Goal: Task Accomplishment & Management: Use online tool/utility

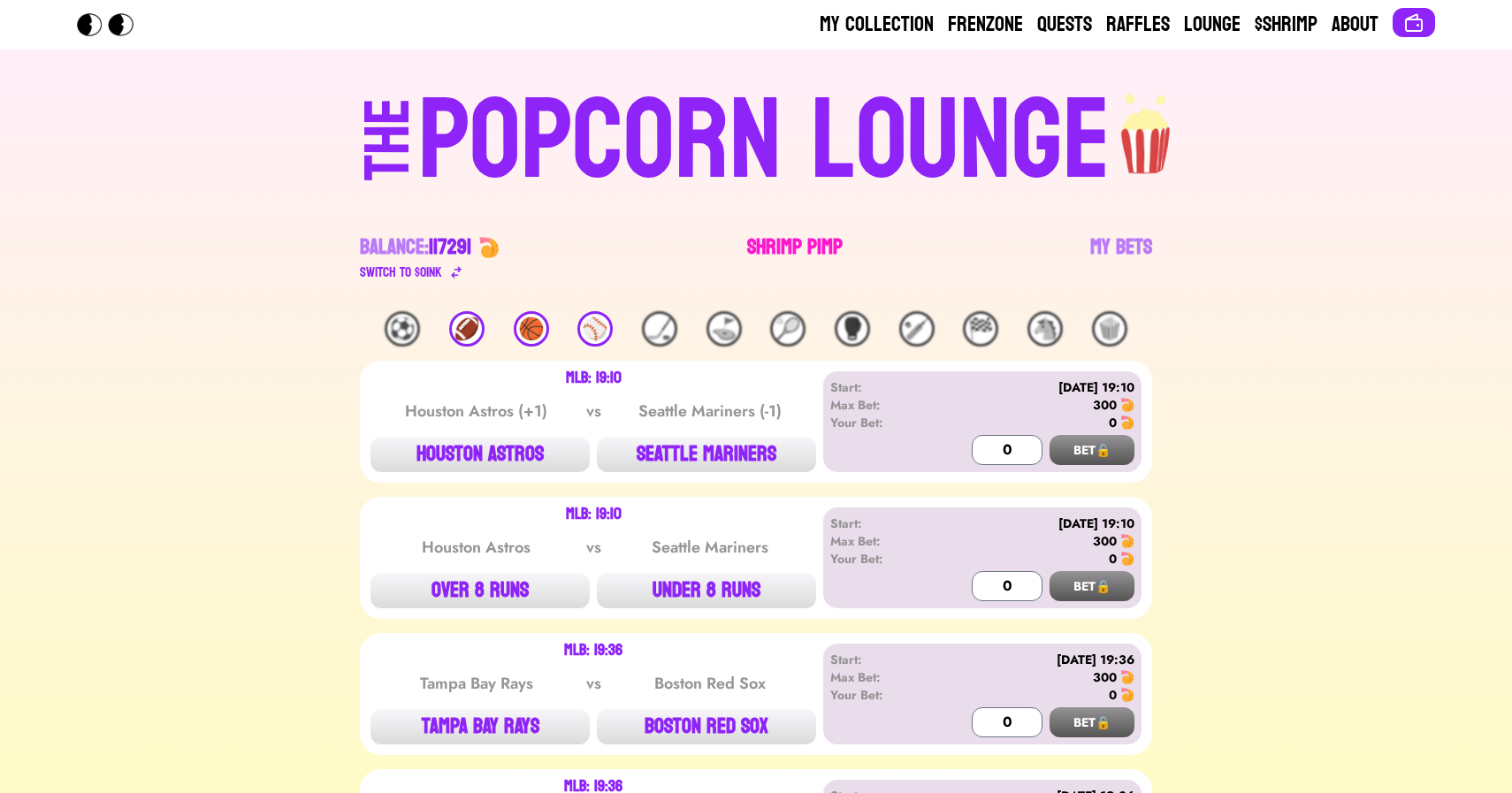
click at [762, 258] on link "Shrimp Pimp" at bounding box center [795, 258] width 96 height 49
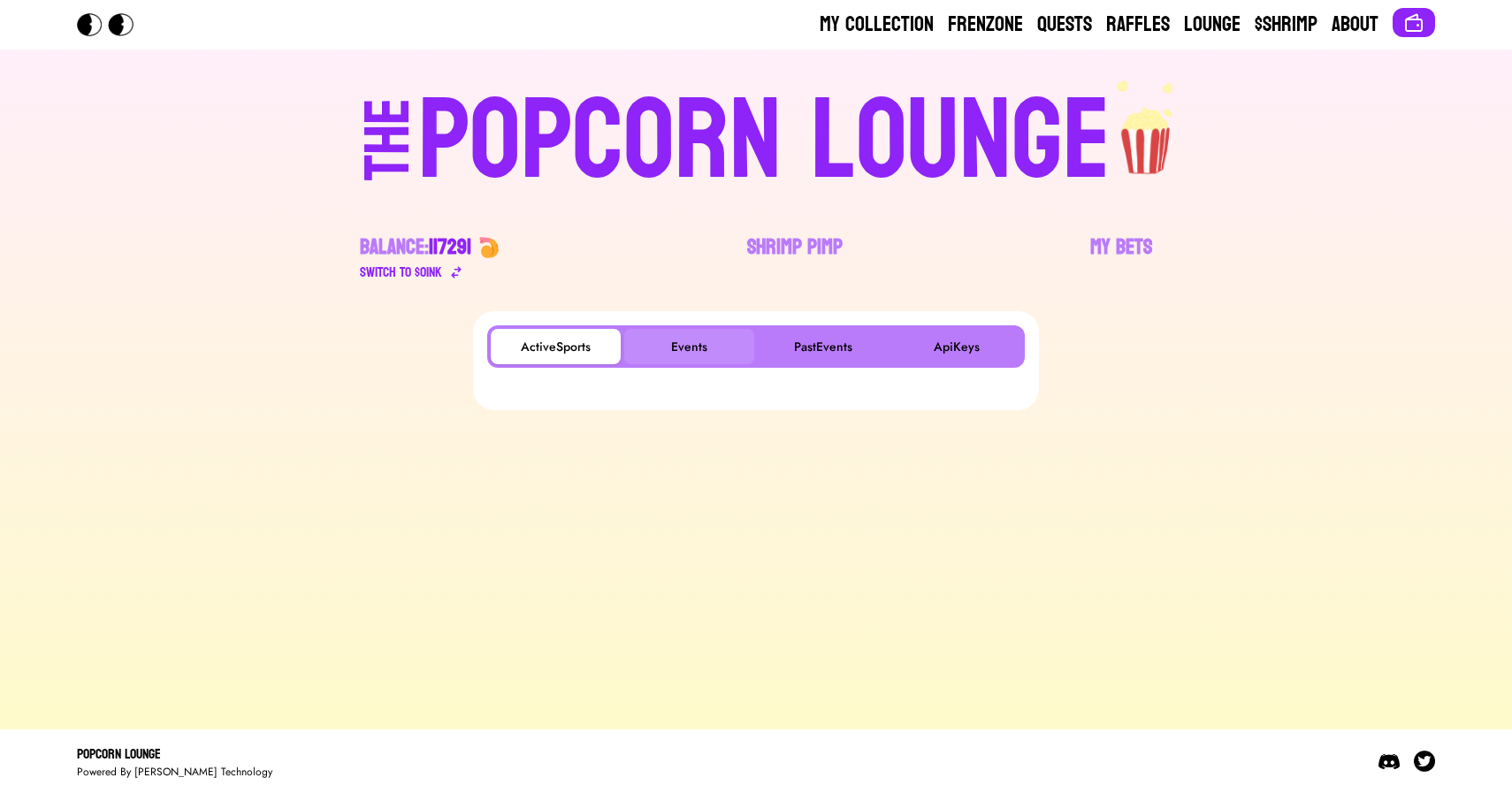
click at [653, 335] on button "Events" at bounding box center [689, 346] width 130 height 35
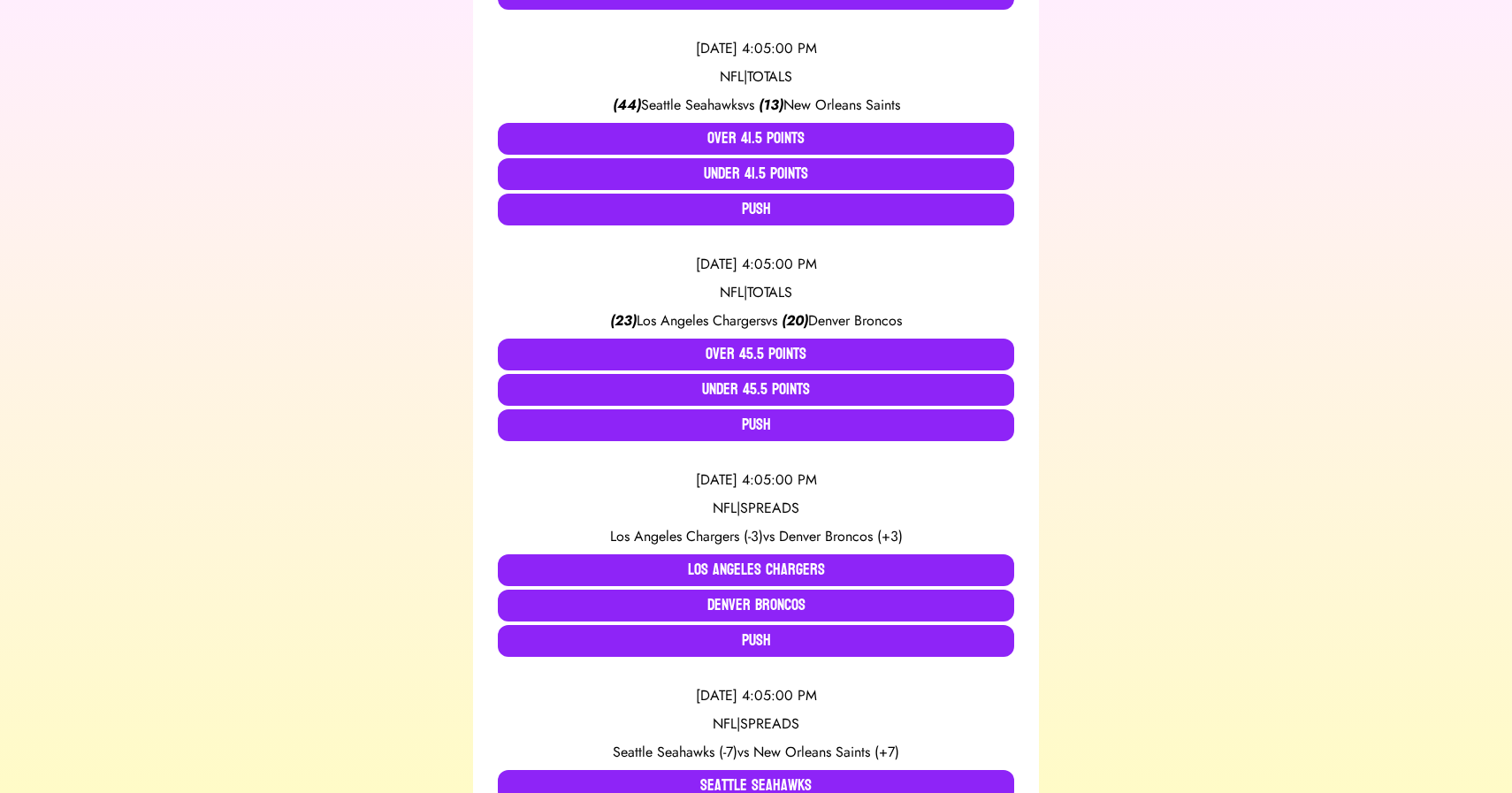
scroll to position [814, 0]
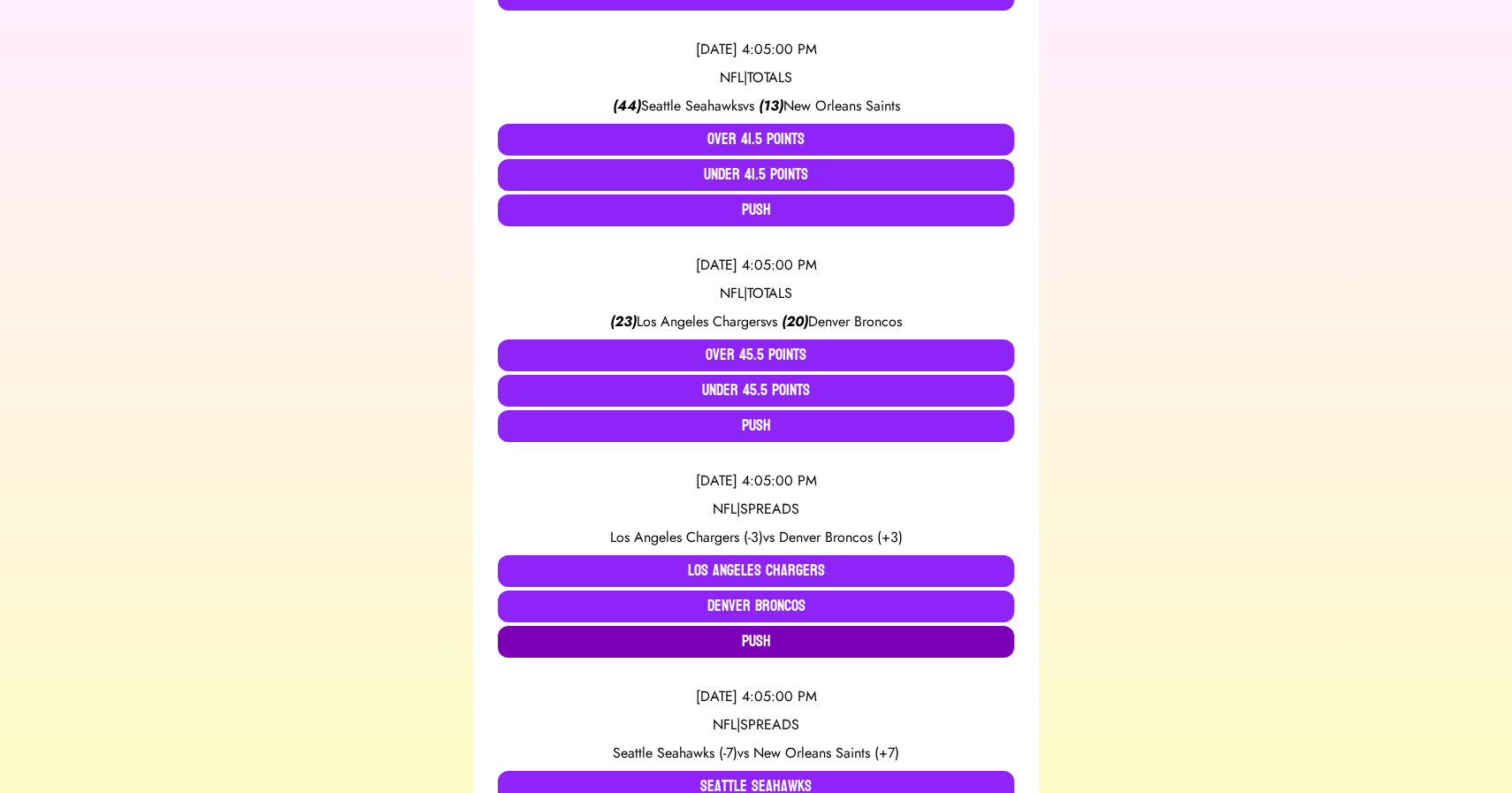
click at [764, 645] on button "Push" at bounding box center [756, 642] width 516 height 32
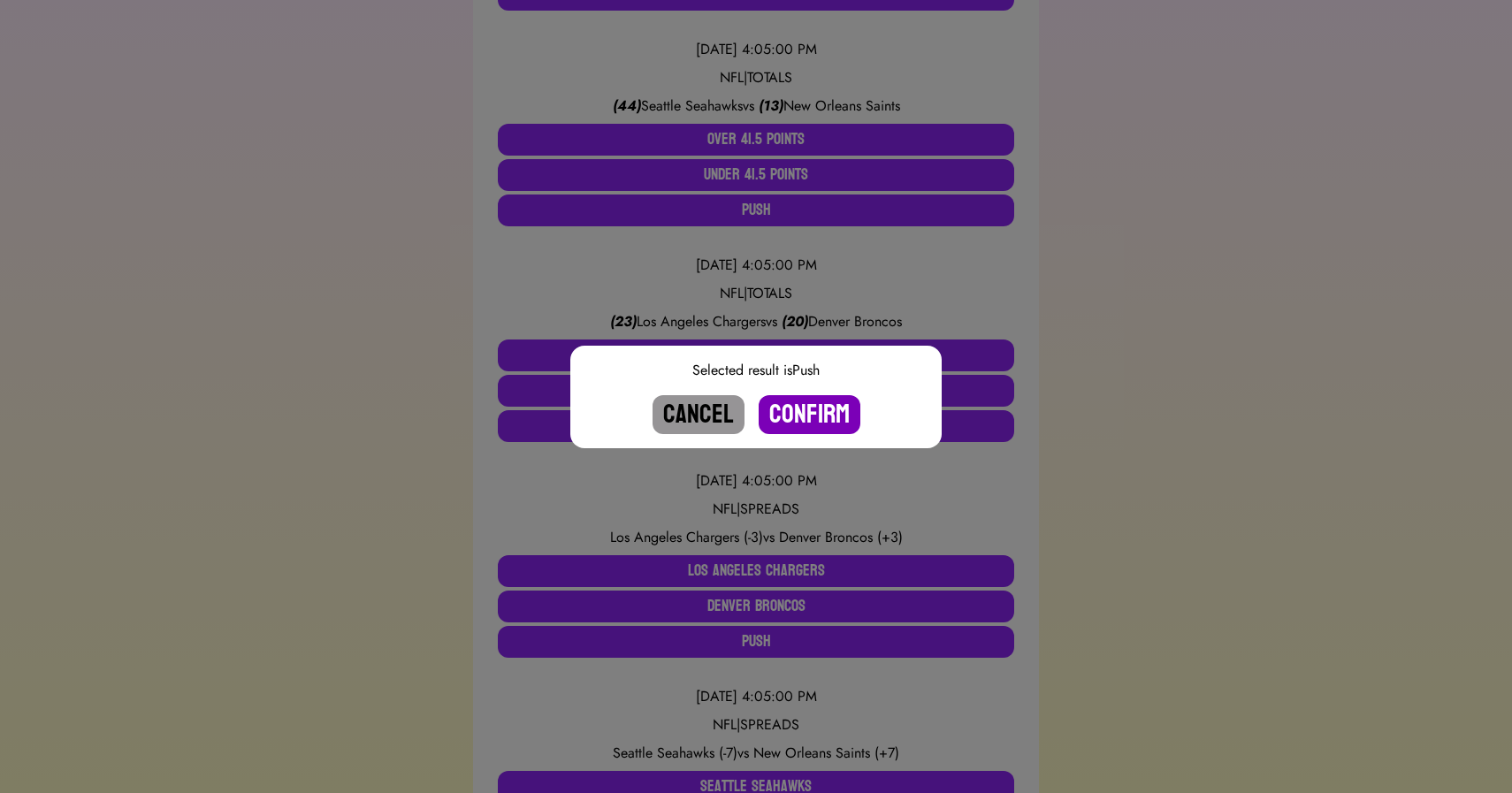
click at [798, 420] on button "Confirm" at bounding box center [809, 414] width 101 height 39
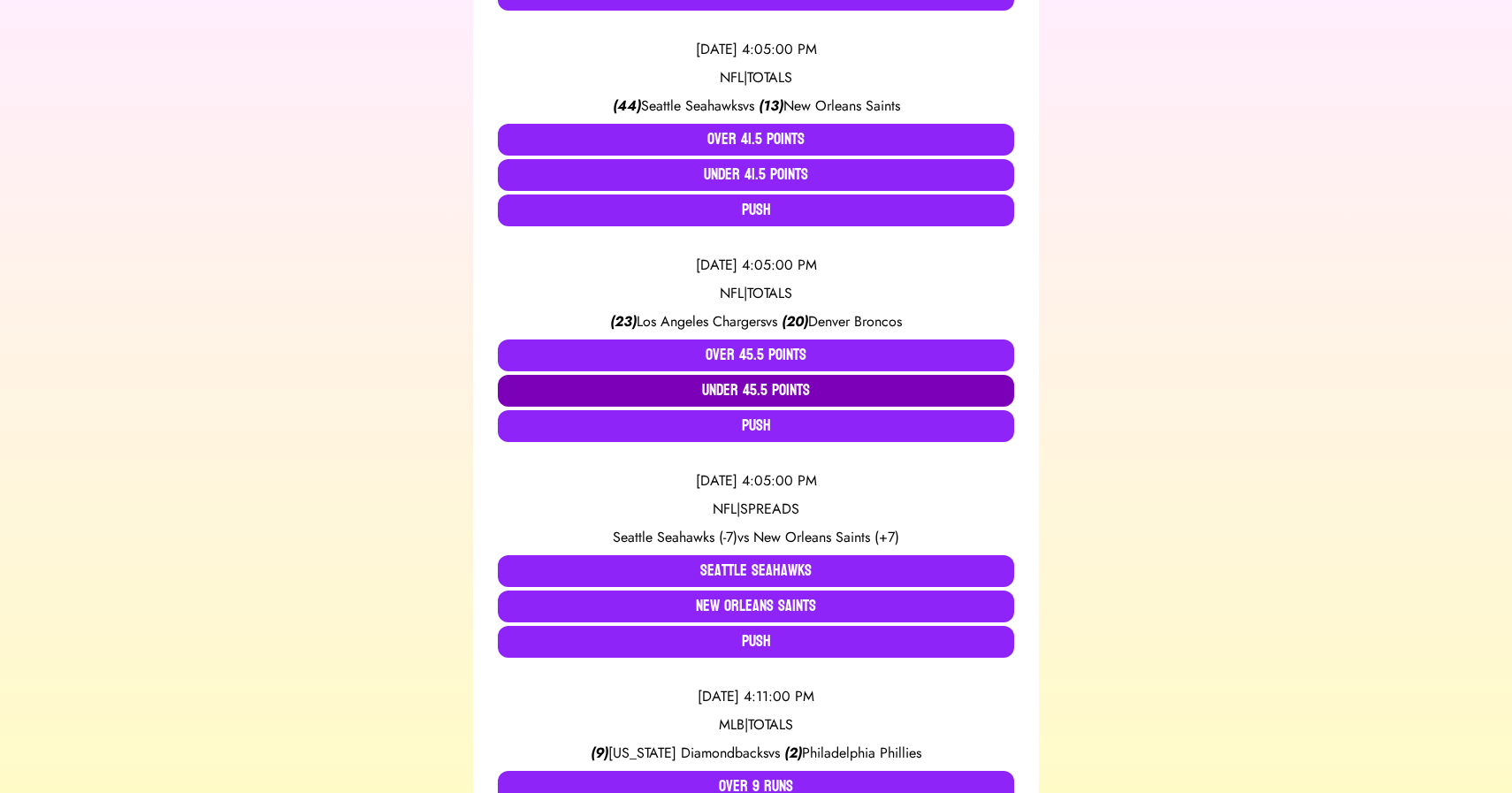
click at [743, 389] on button "Under 45.5 Points" at bounding box center [756, 391] width 516 height 32
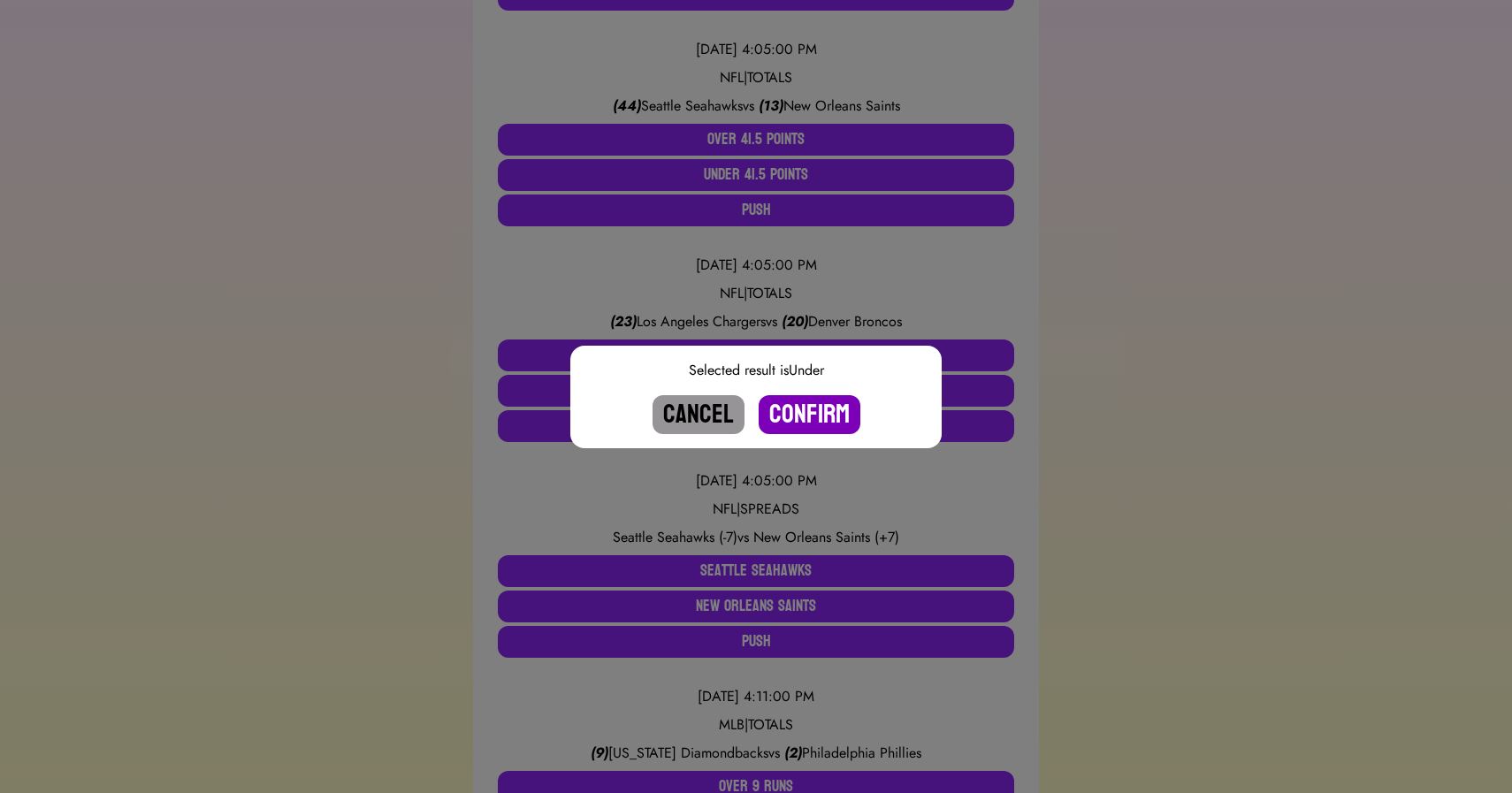
click at [783, 409] on button "Confirm" at bounding box center [809, 414] width 101 height 39
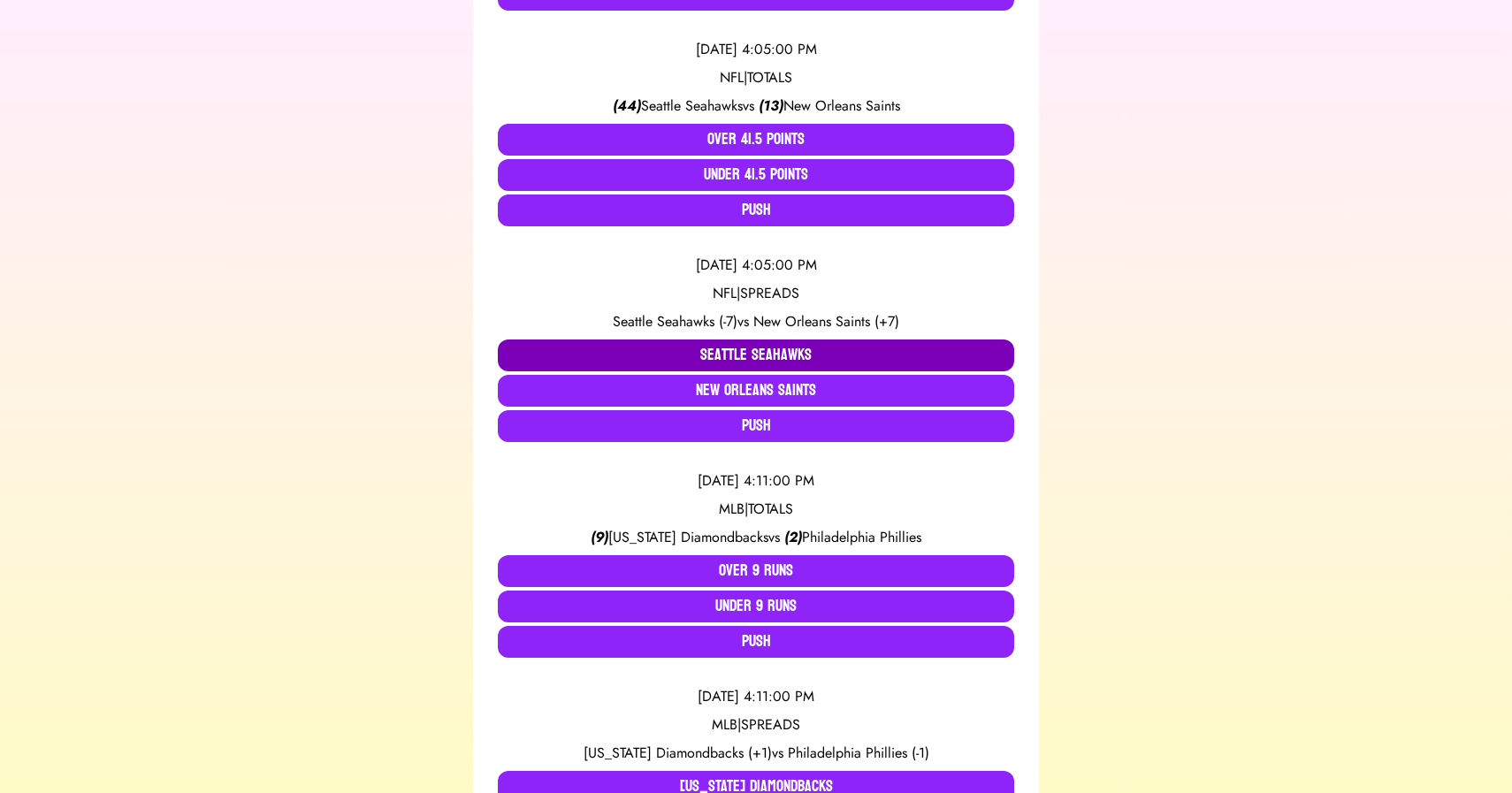
click at [720, 355] on button "Seattle Seahawks" at bounding box center [756, 355] width 516 height 32
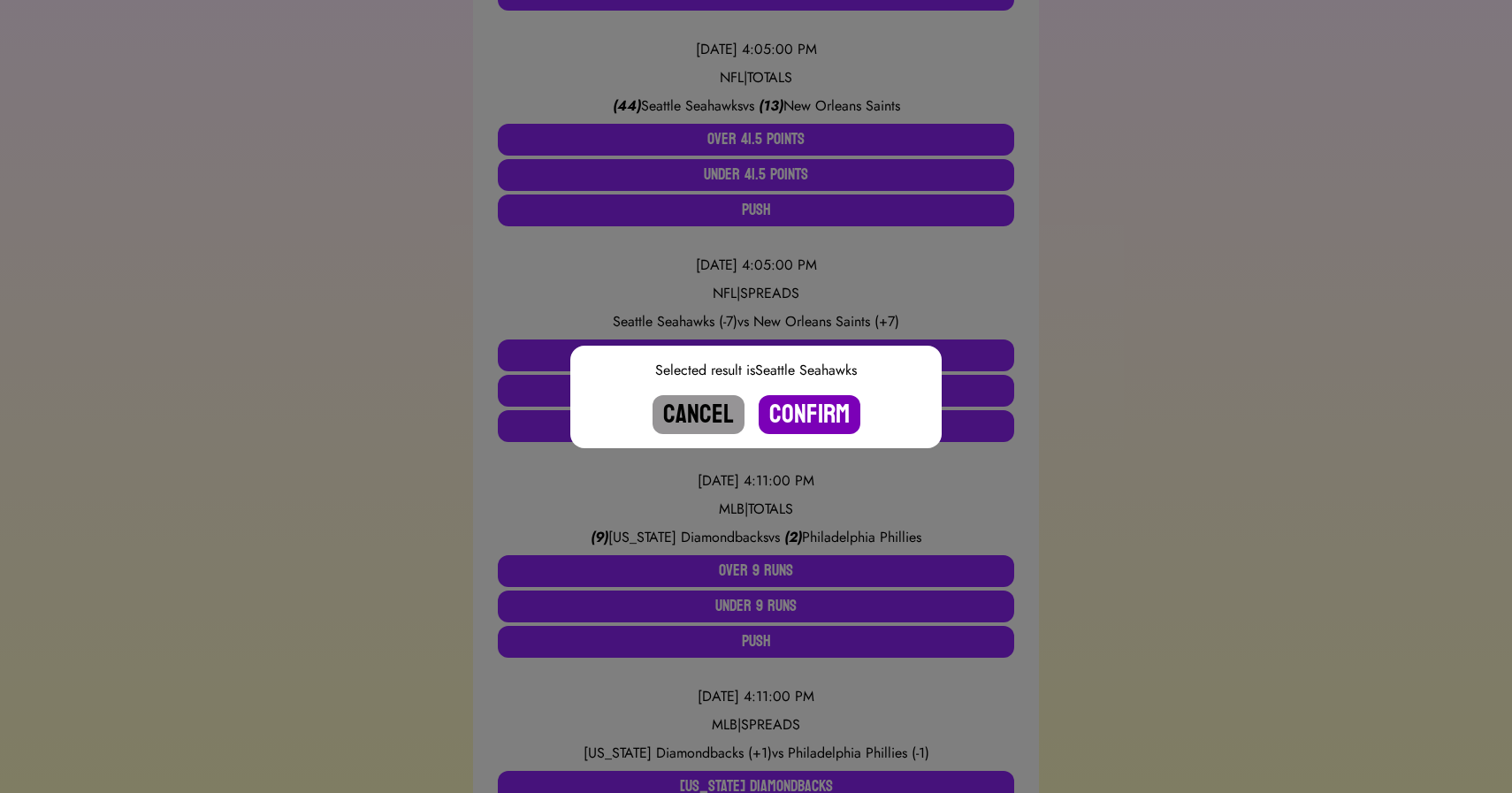
click at [801, 397] on button "Confirm" at bounding box center [809, 414] width 101 height 39
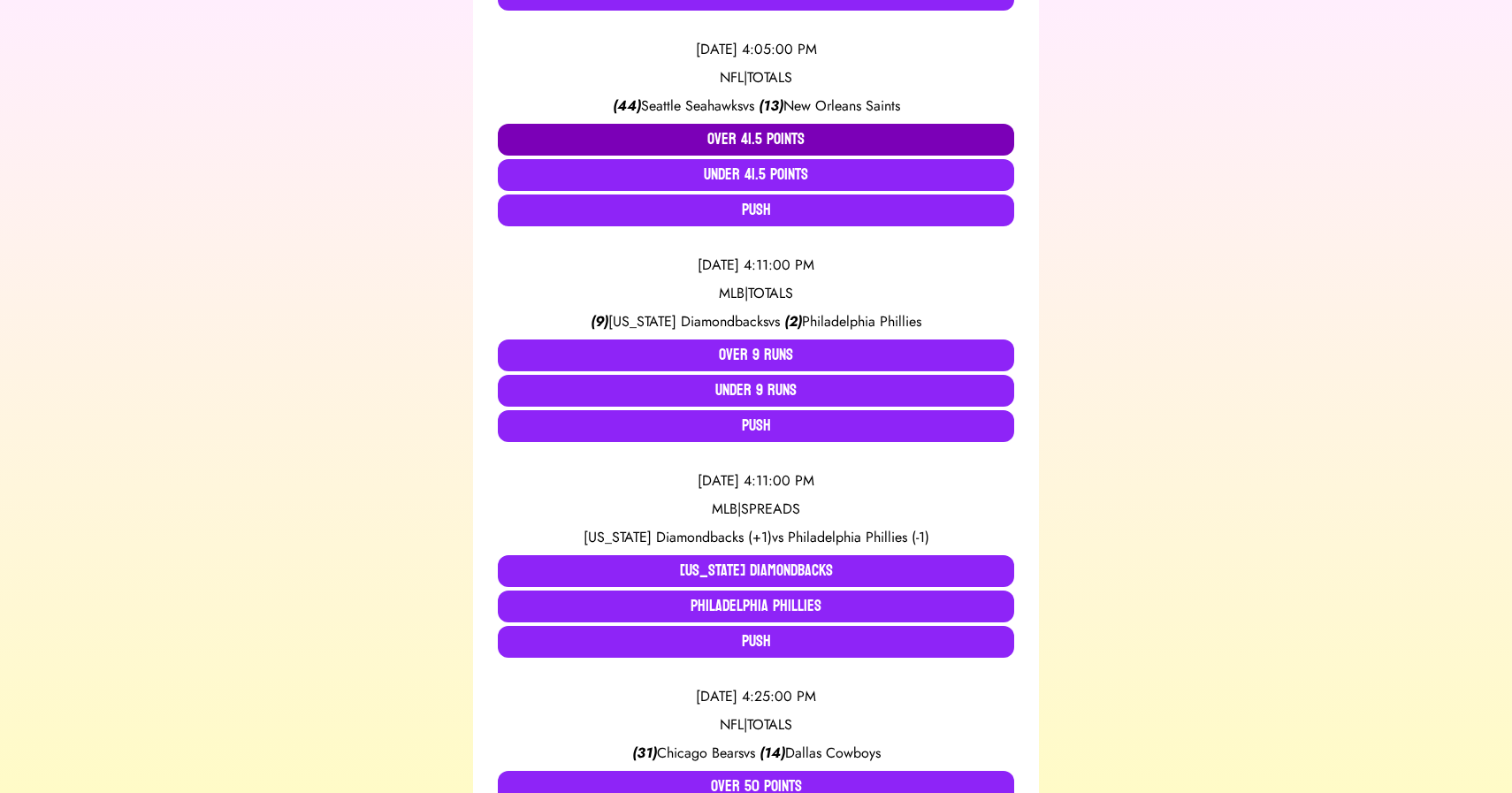
click at [747, 137] on button "Over 41.5 Points" at bounding box center [756, 140] width 516 height 32
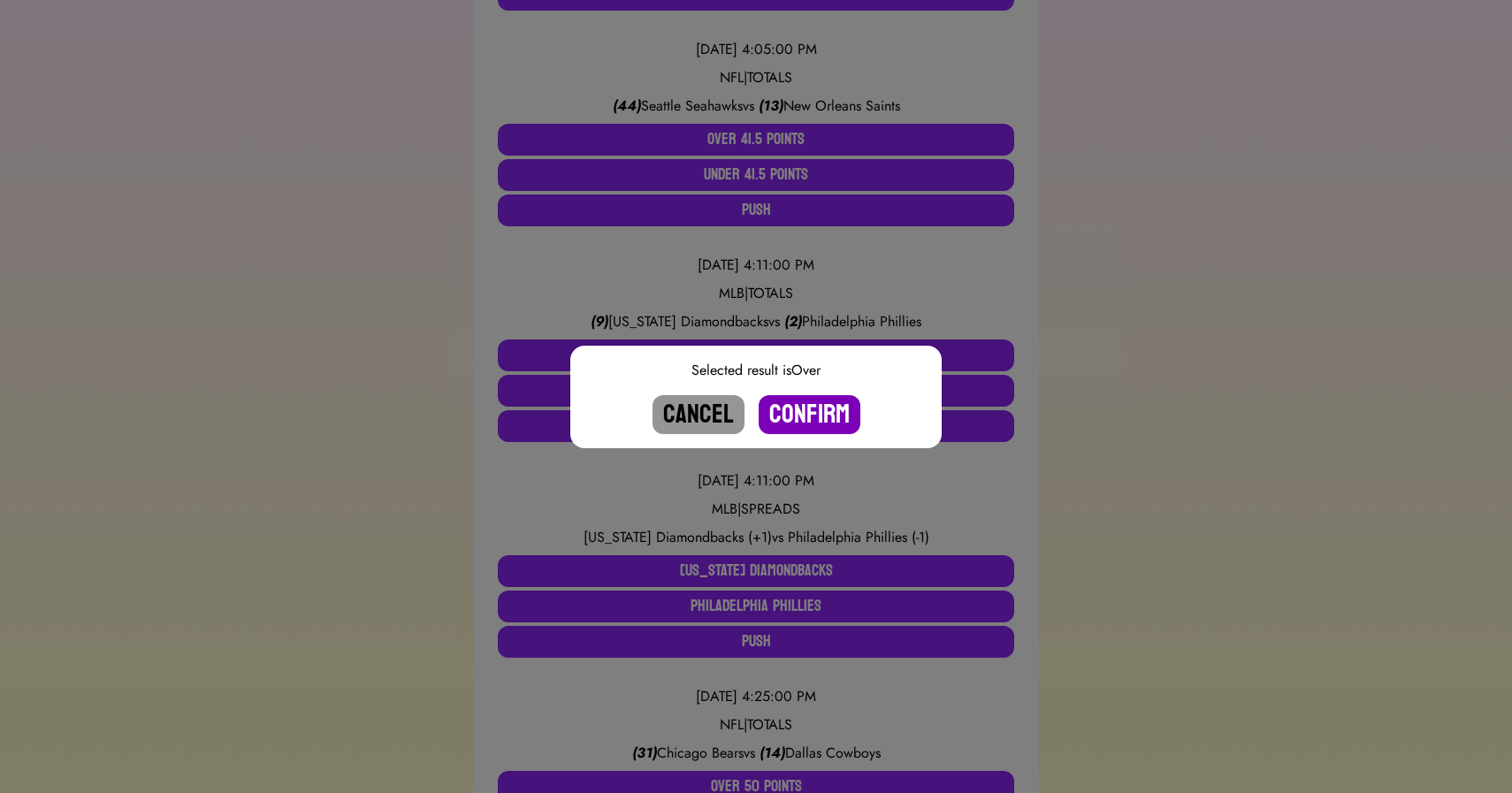
click at [823, 413] on button "Confirm" at bounding box center [809, 414] width 101 height 39
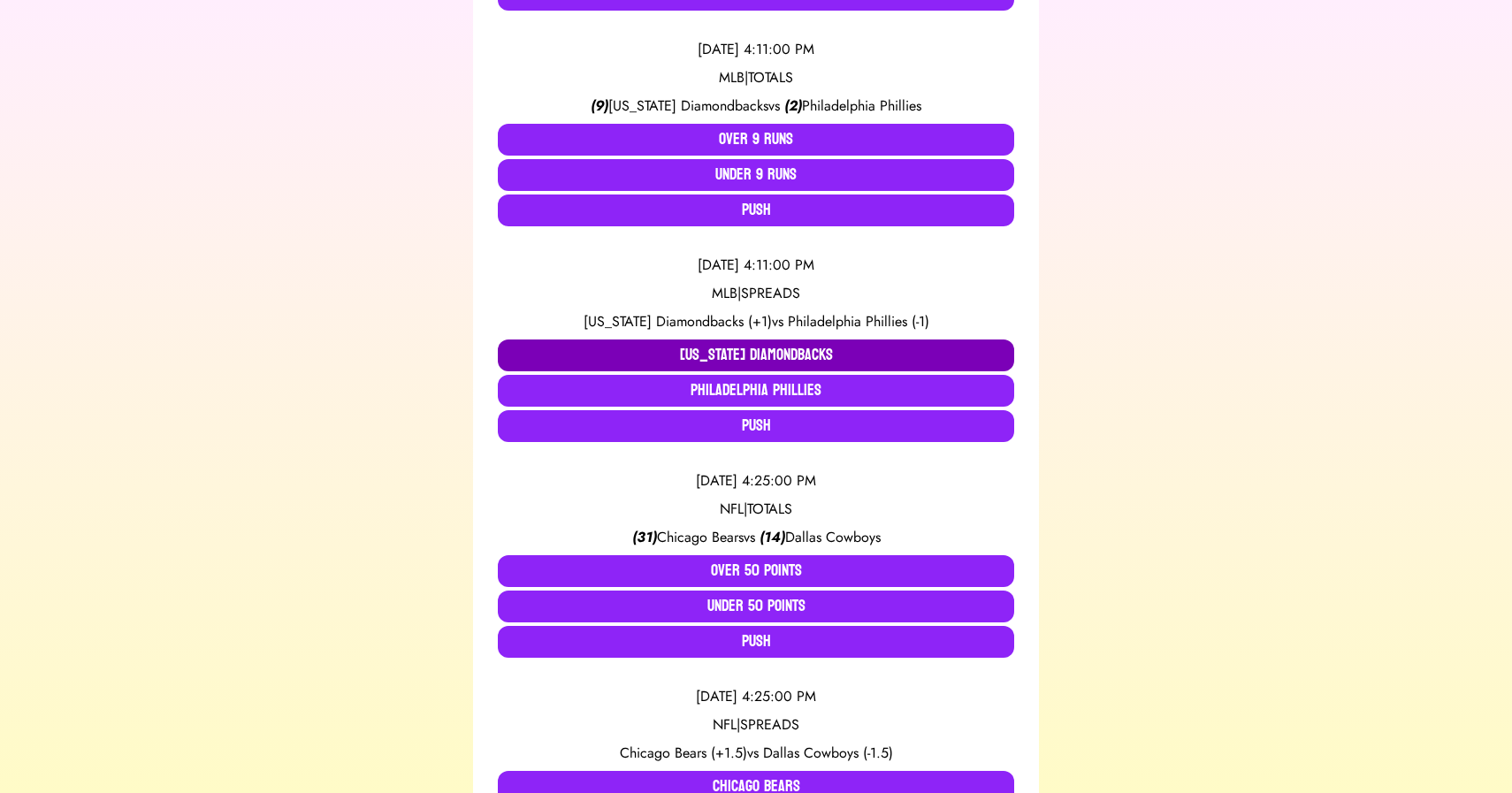
click at [737, 348] on button "Arizona Diamondbacks" at bounding box center [756, 355] width 516 height 32
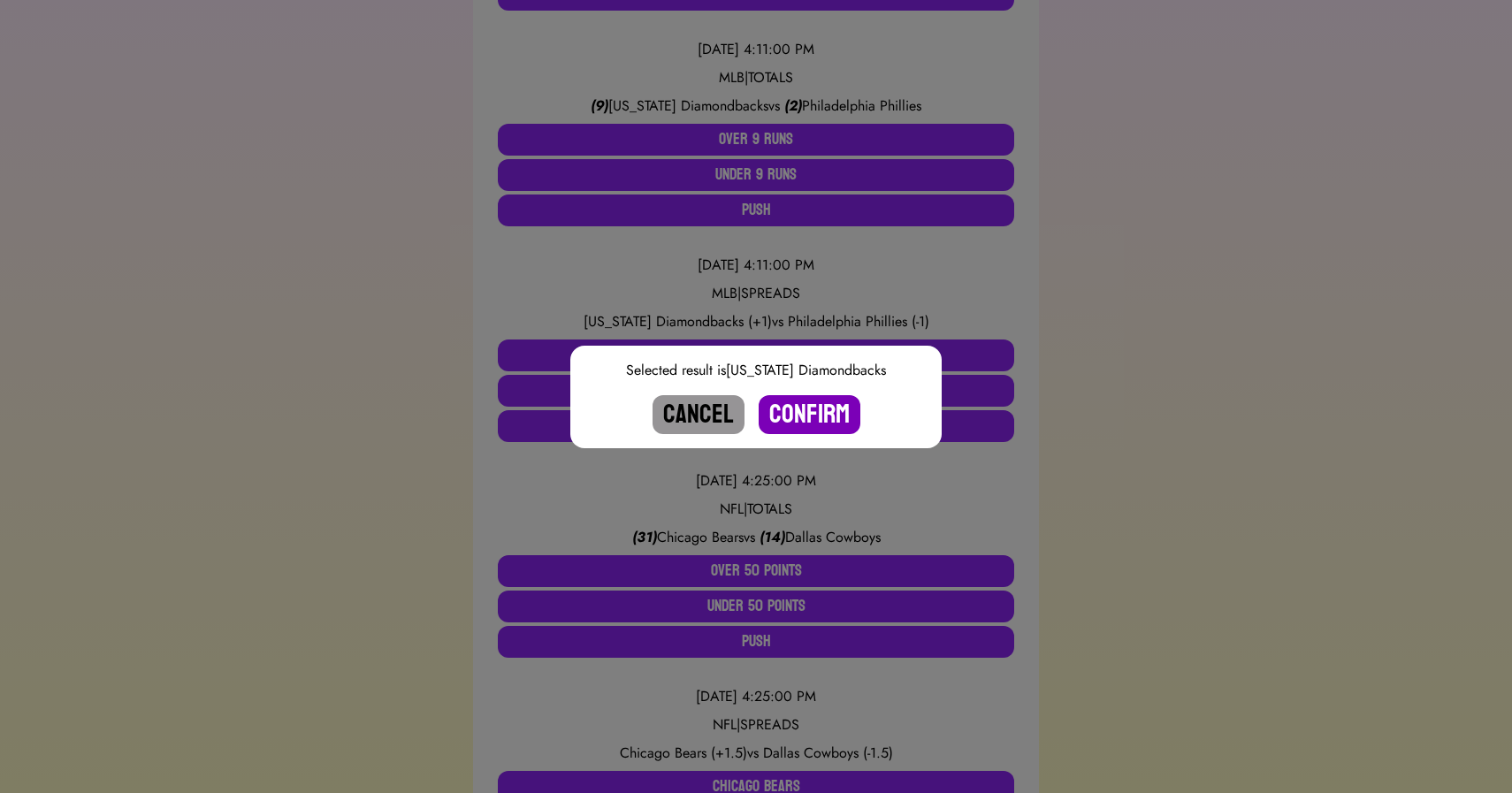
click at [800, 401] on button "Confirm" at bounding box center [809, 414] width 101 height 39
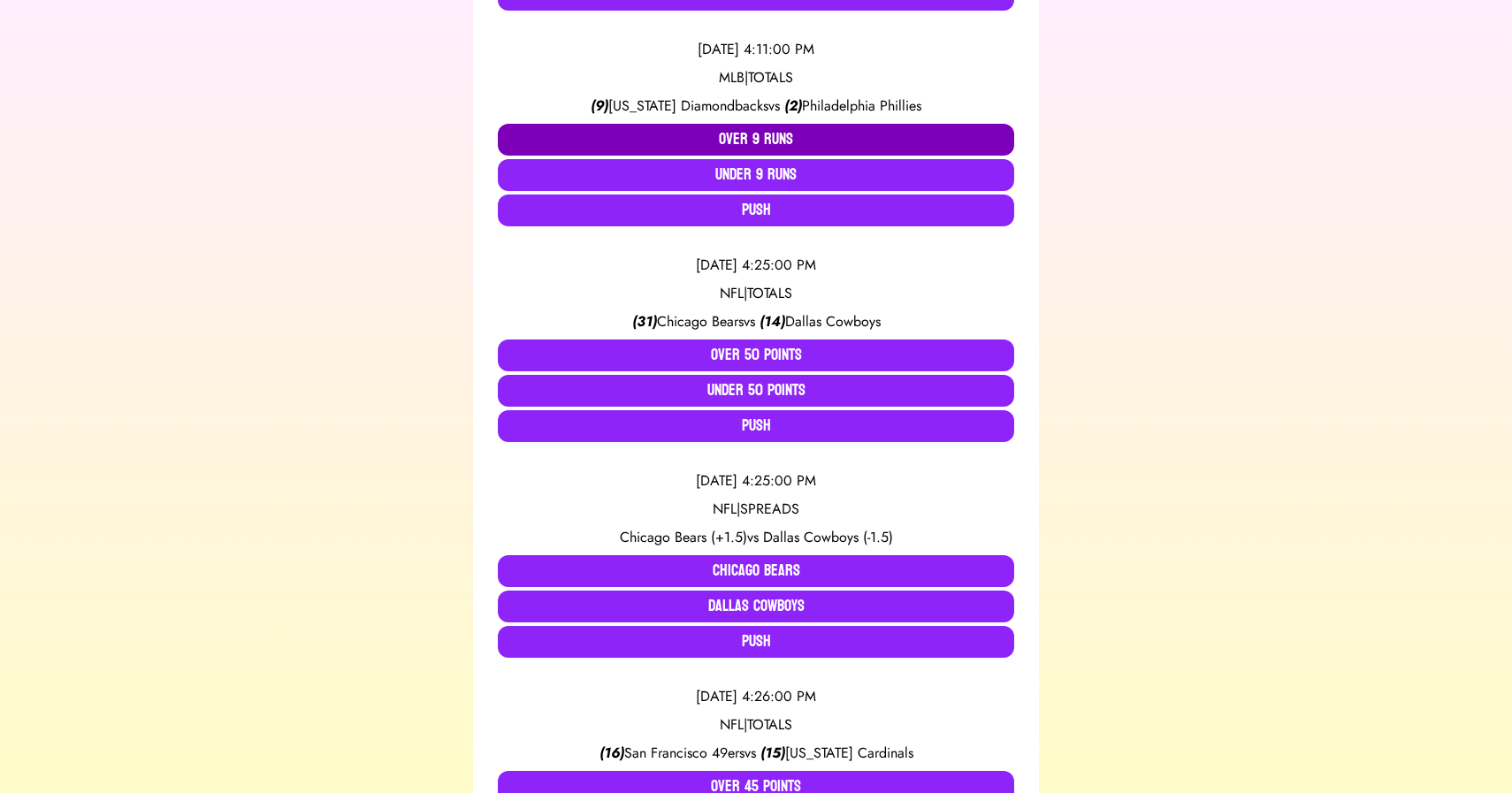
click at [718, 125] on button "Over 9 Runs" at bounding box center [756, 140] width 516 height 32
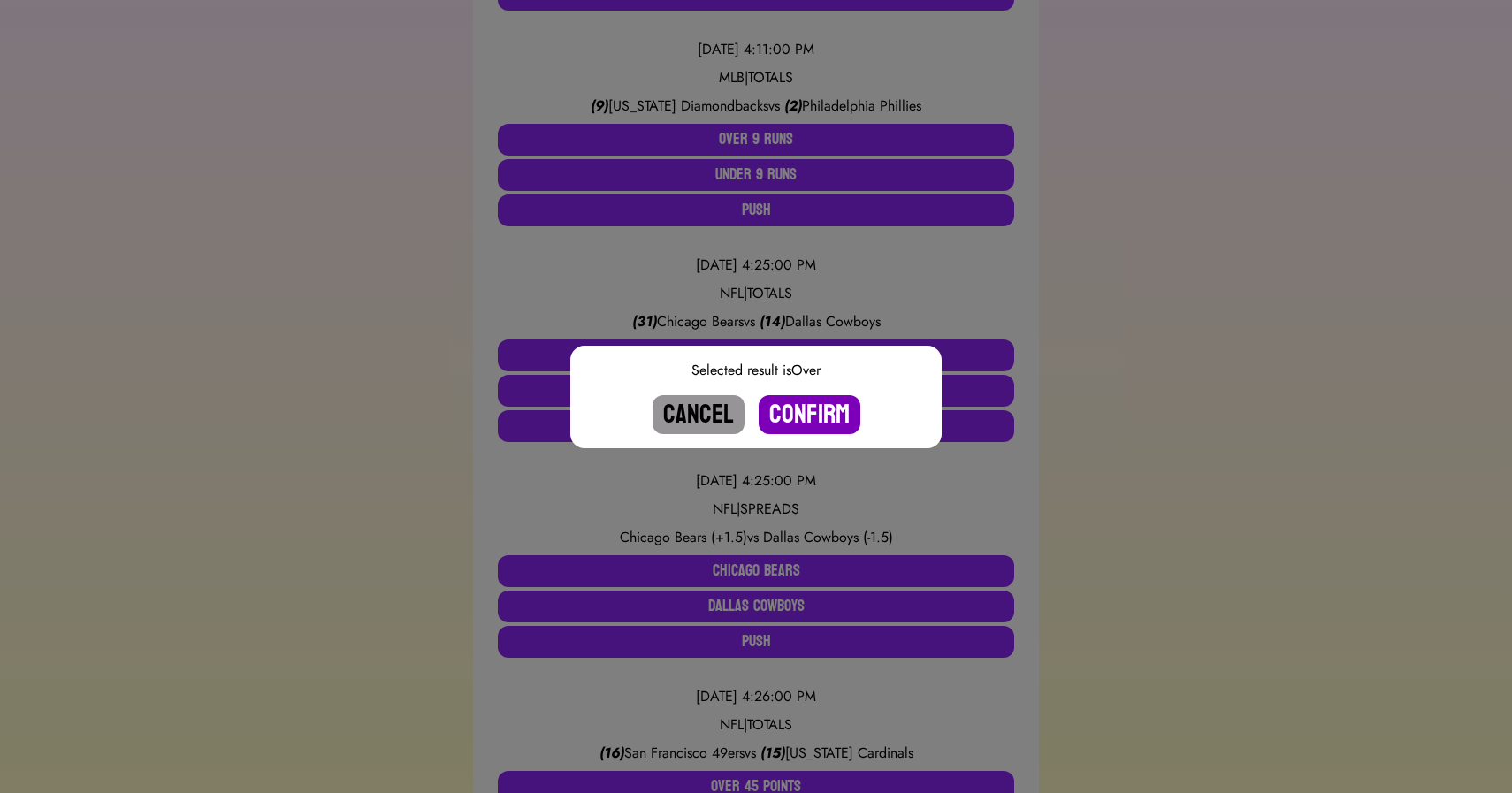
click at [818, 406] on button "Confirm" at bounding box center [809, 414] width 101 height 39
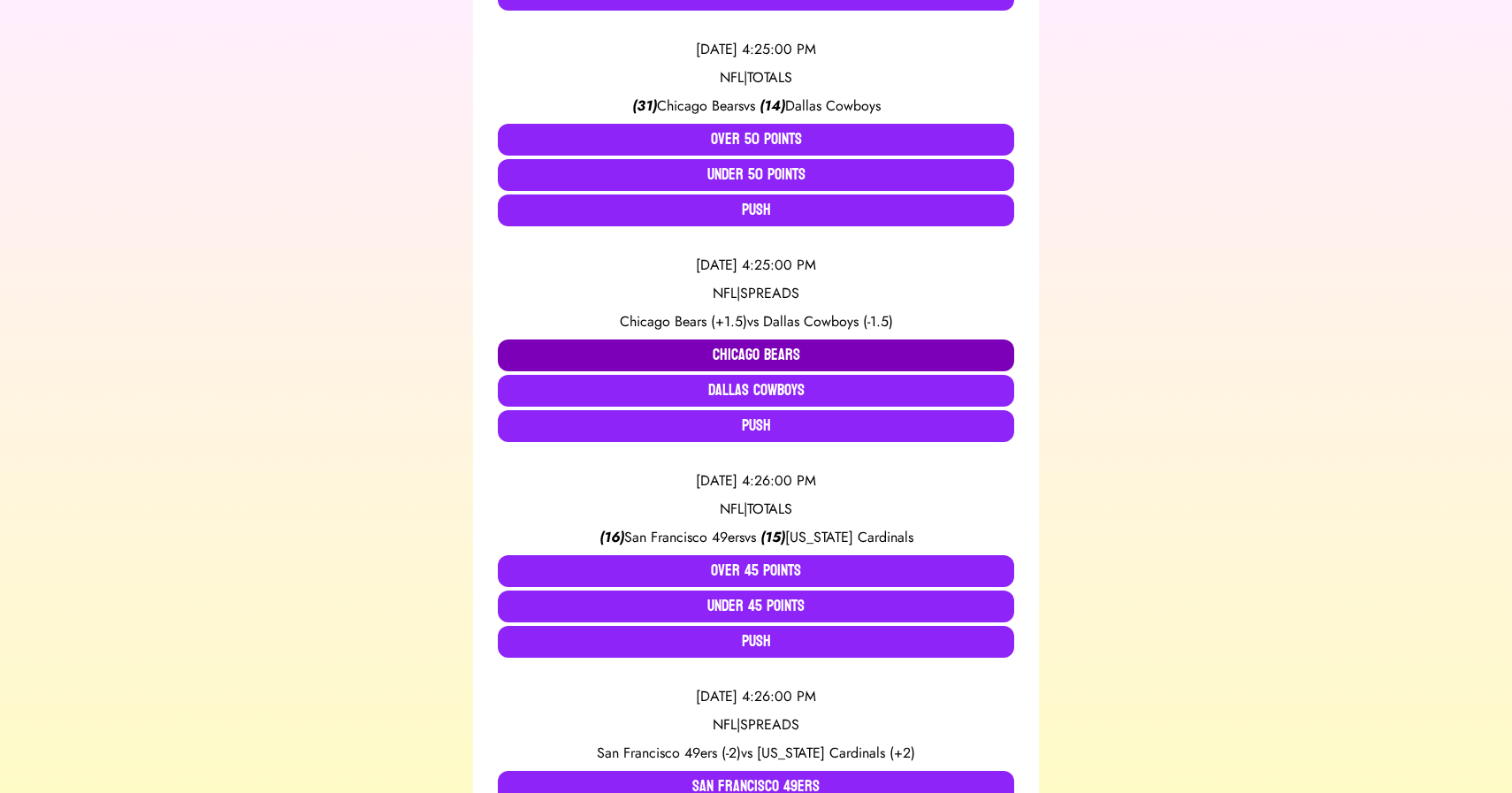
click at [714, 355] on button "Chicago Bears" at bounding box center [756, 355] width 516 height 32
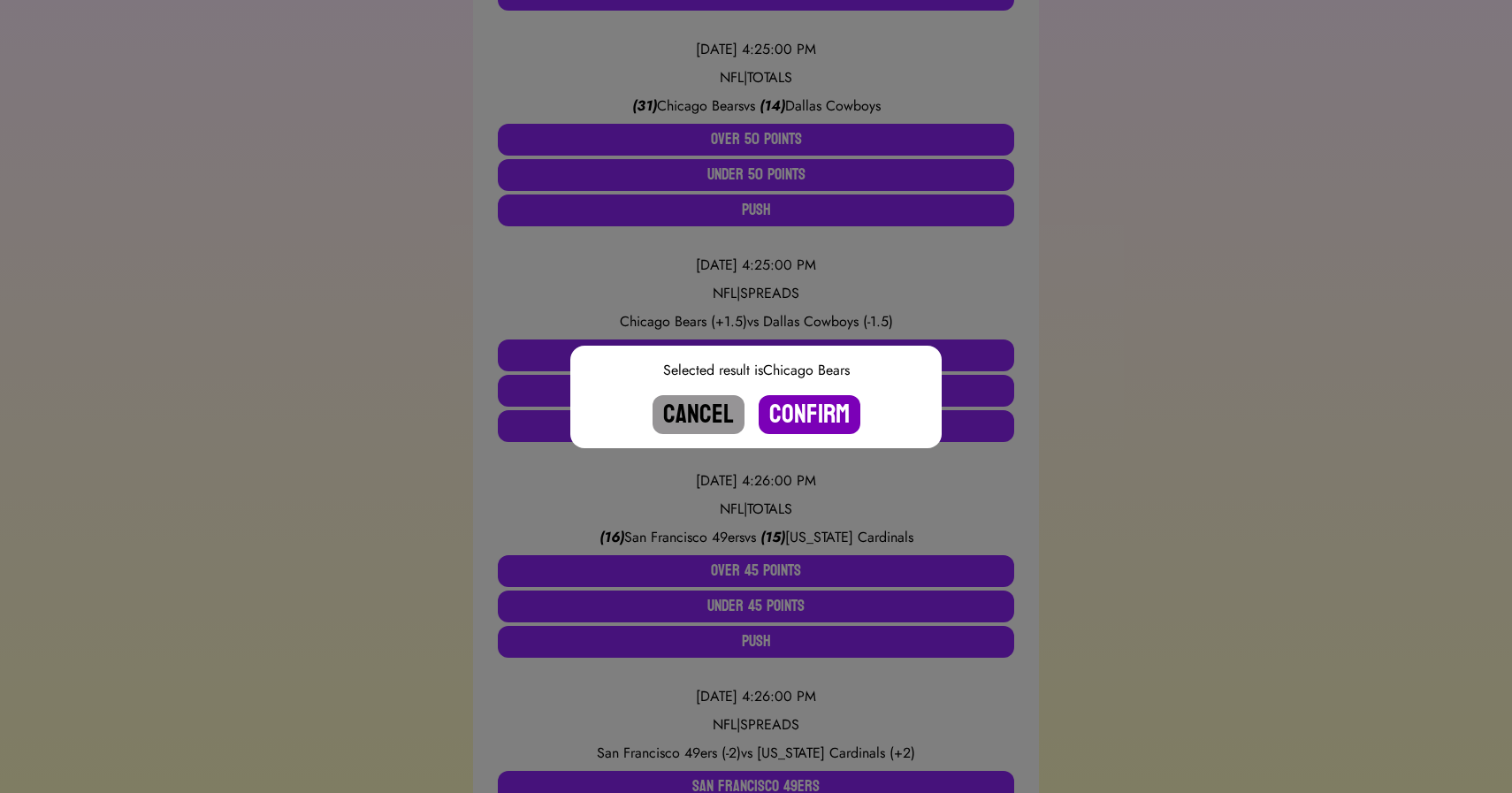
click at [792, 399] on button "Confirm" at bounding box center [809, 414] width 101 height 39
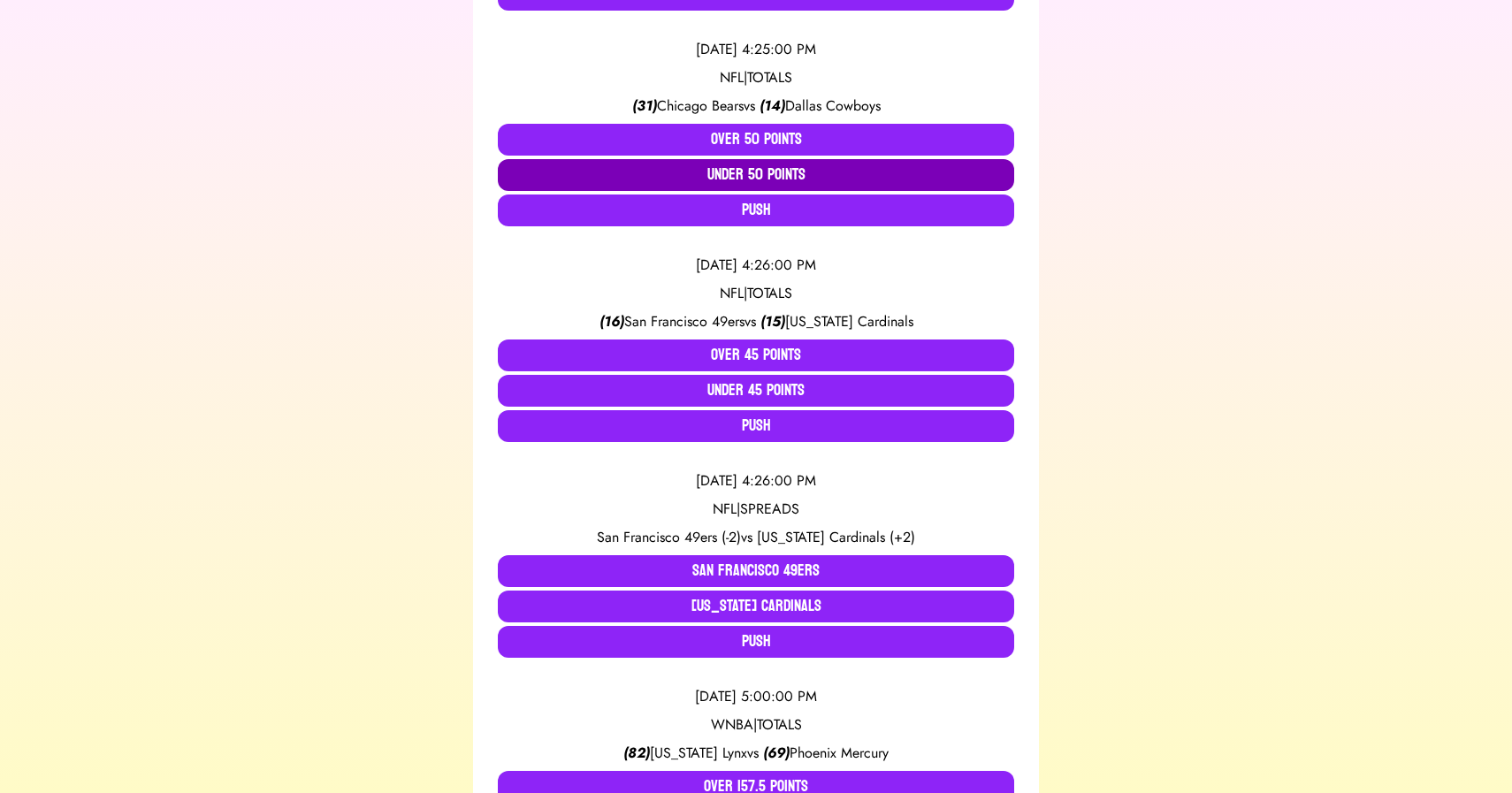
click at [729, 175] on button "Under 50 Points" at bounding box center [756, 175] width 516 height 32
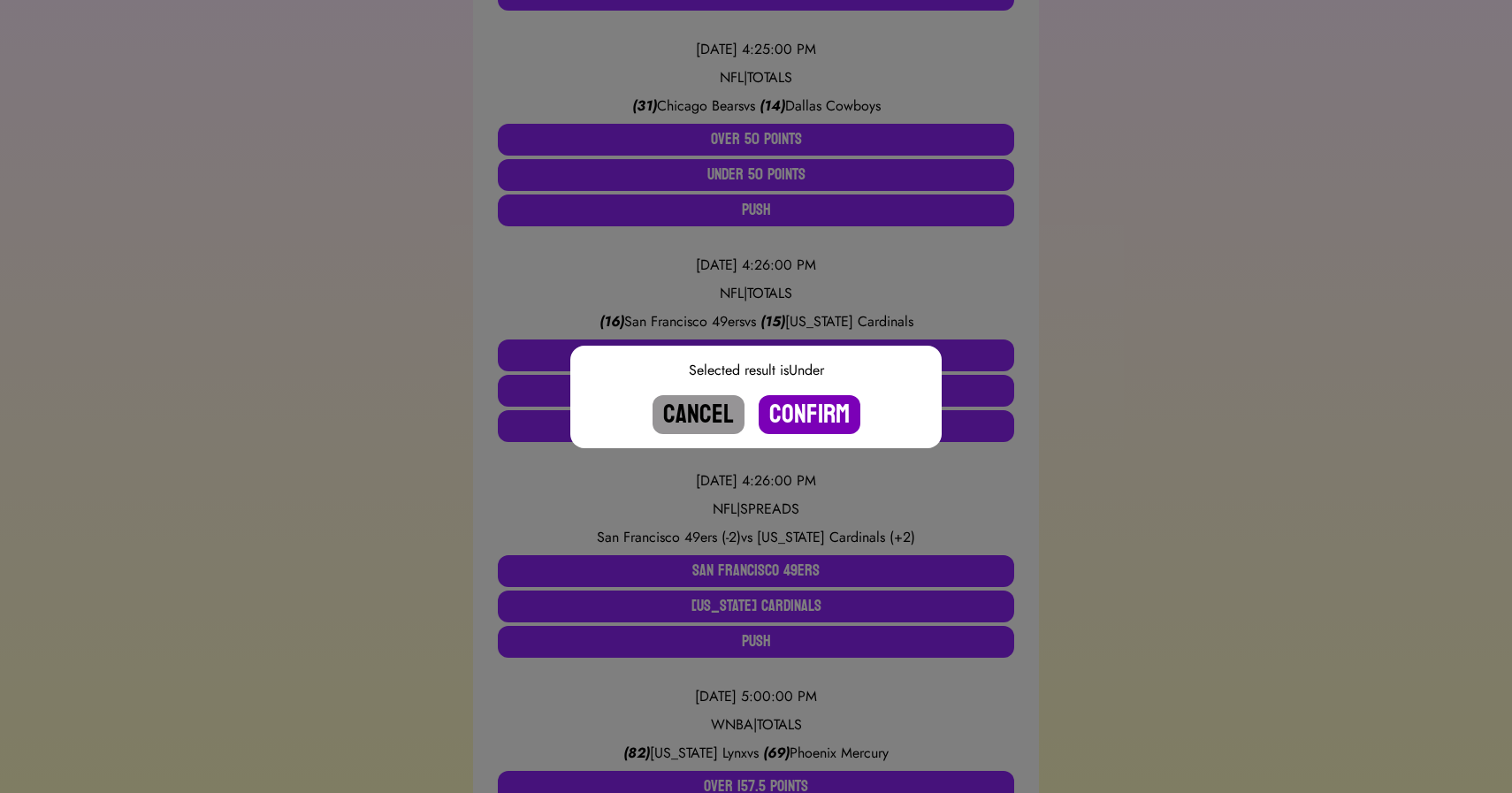
click at [794, 404] on button "Confirm" at bounding box center [809, 414] width 101 height 39
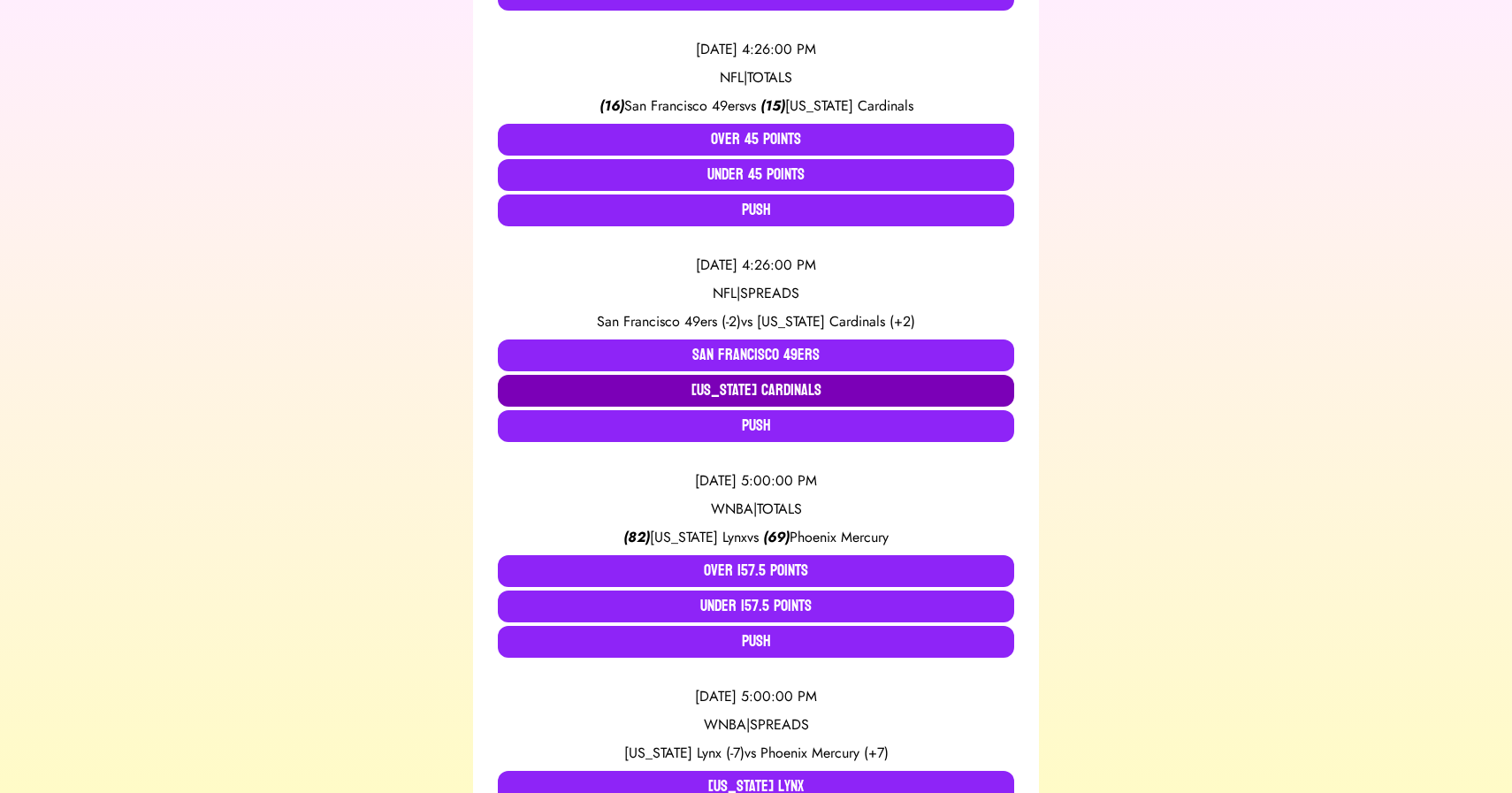
click at [729, 390] on button "Arizona Cardinals" at bounding box center [756, 391] width 516 height 32
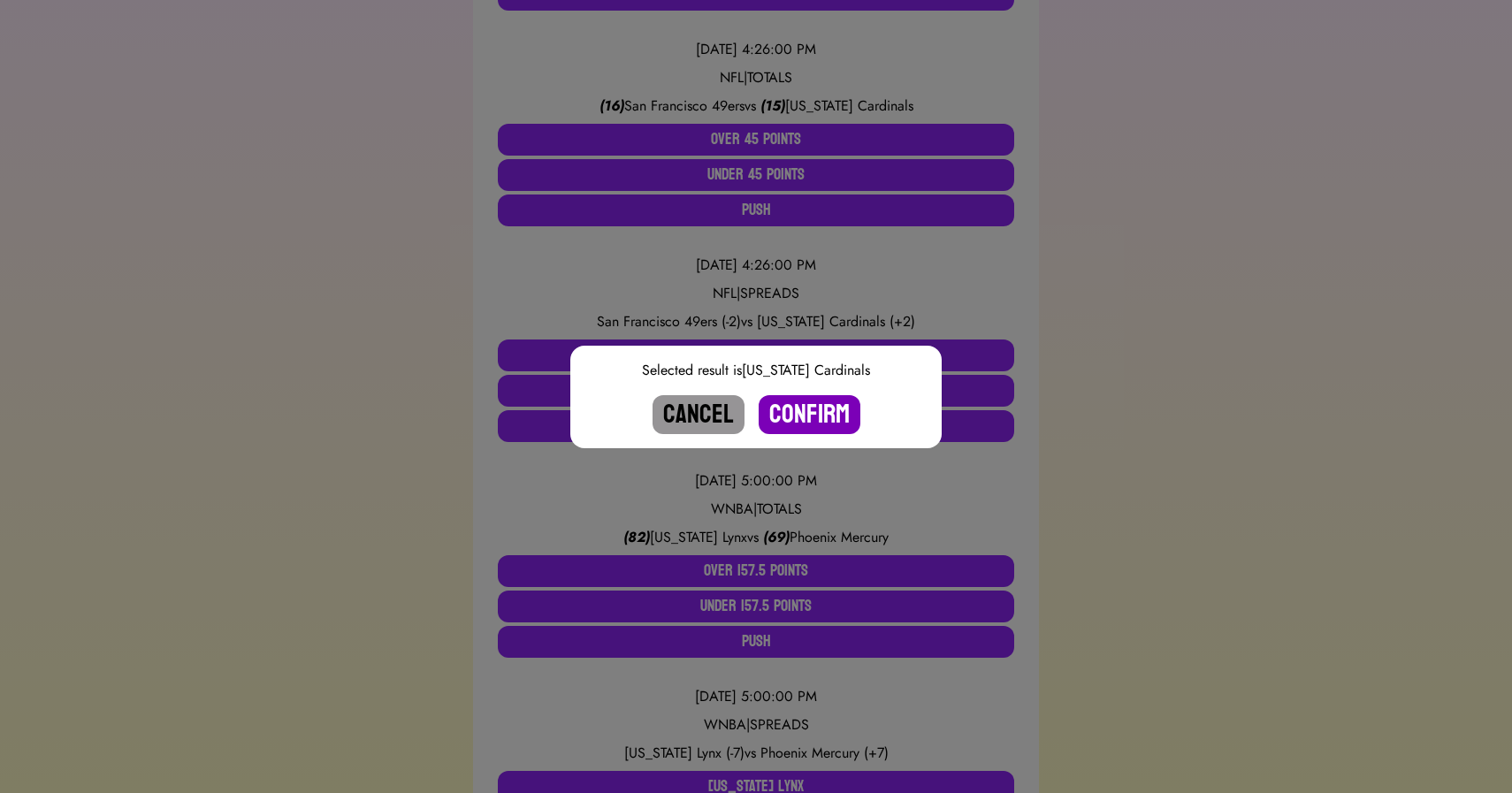
click at [792, 398] on button "Confirm" at bounding box center [809, 414] width 101 height 39
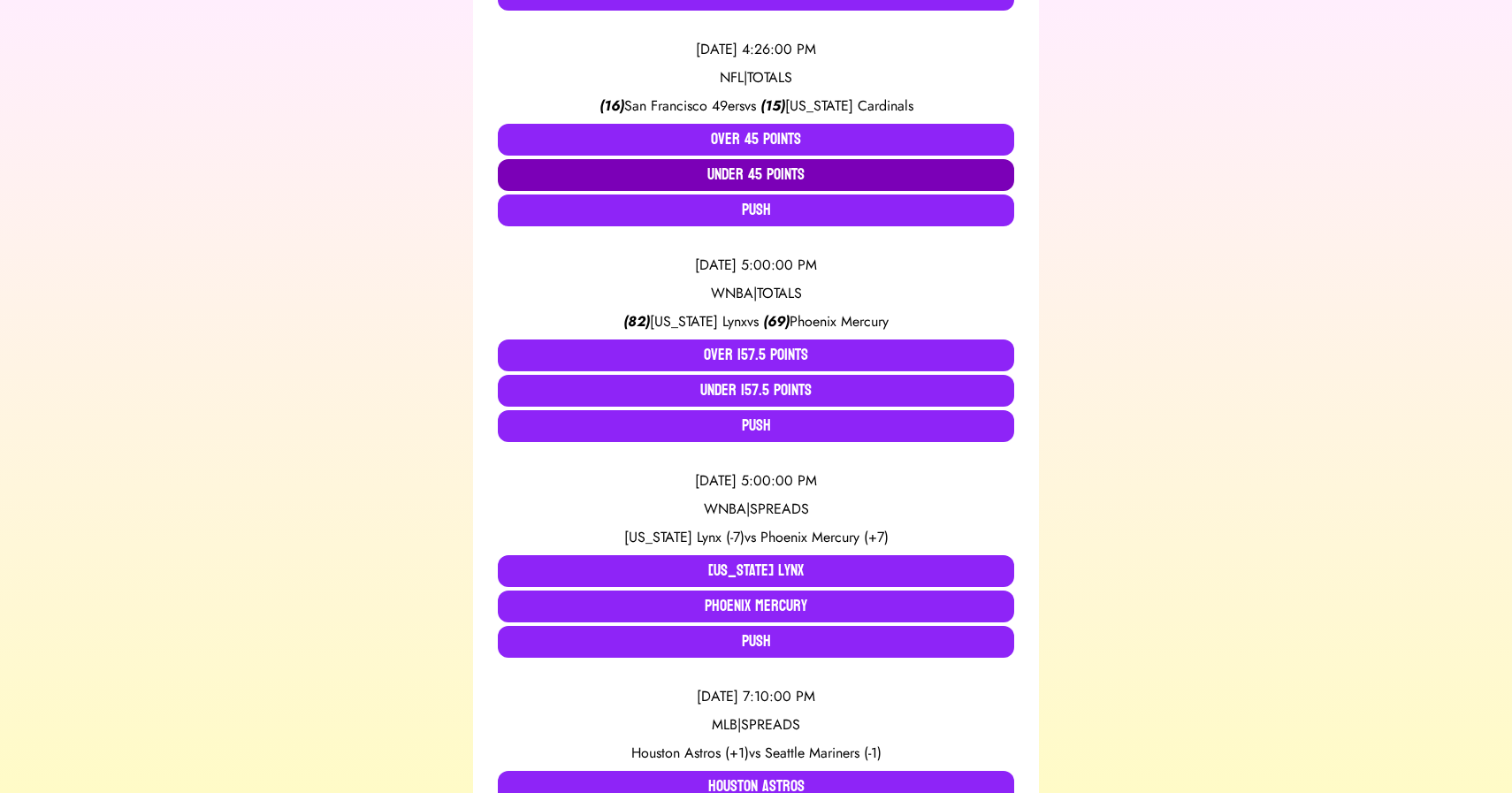
click at [711, 172] on button "Under 45 Points" at bounding box center [756, 175] width 516 height 32
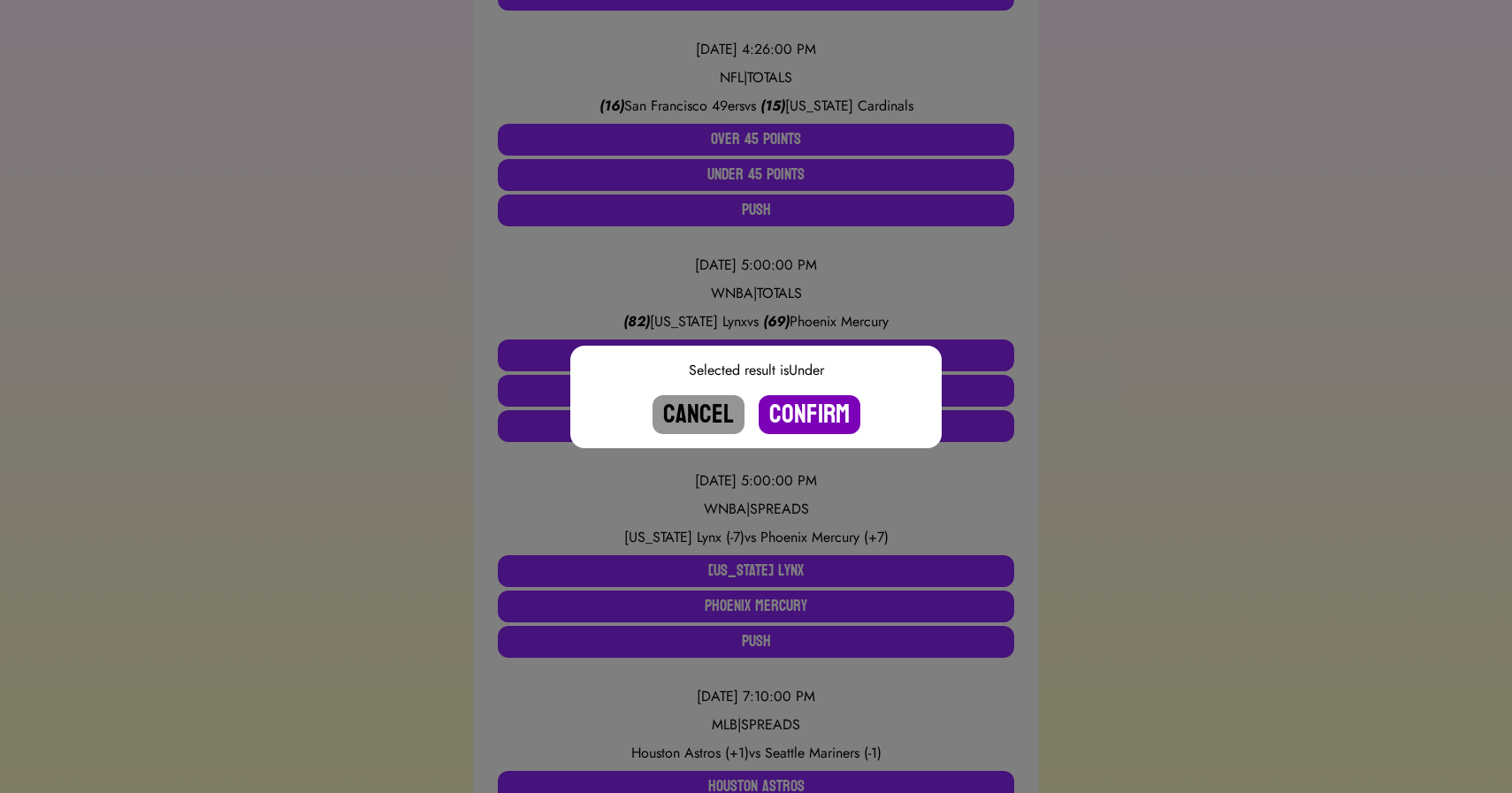
click at [807, 410] on button "Confirm" at bounding box center [809, 414] width 101 height 39
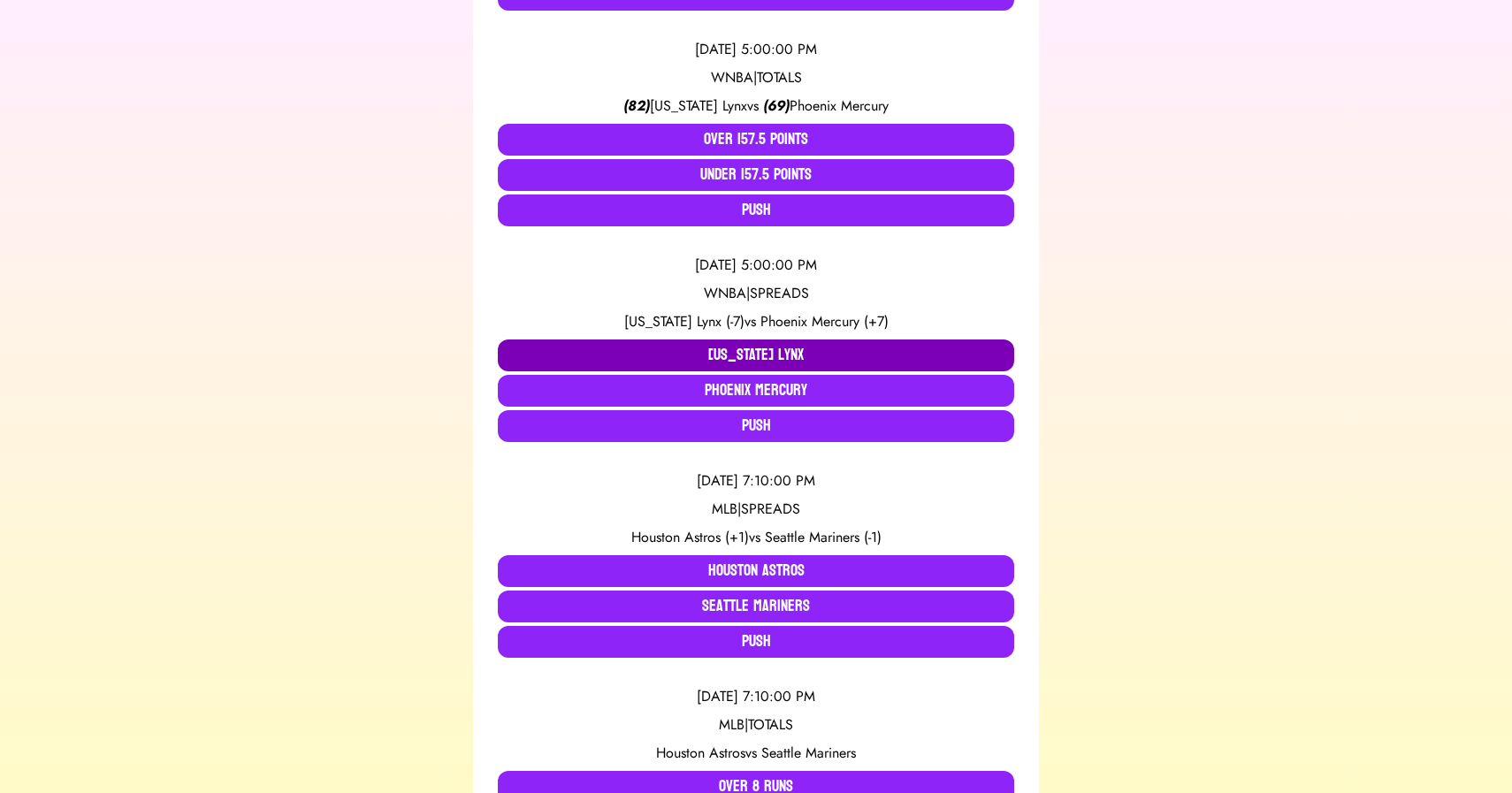
click at [729, 356] on button "Minnesota Lynx" at bounding box center [756, 355] width 516 height 32
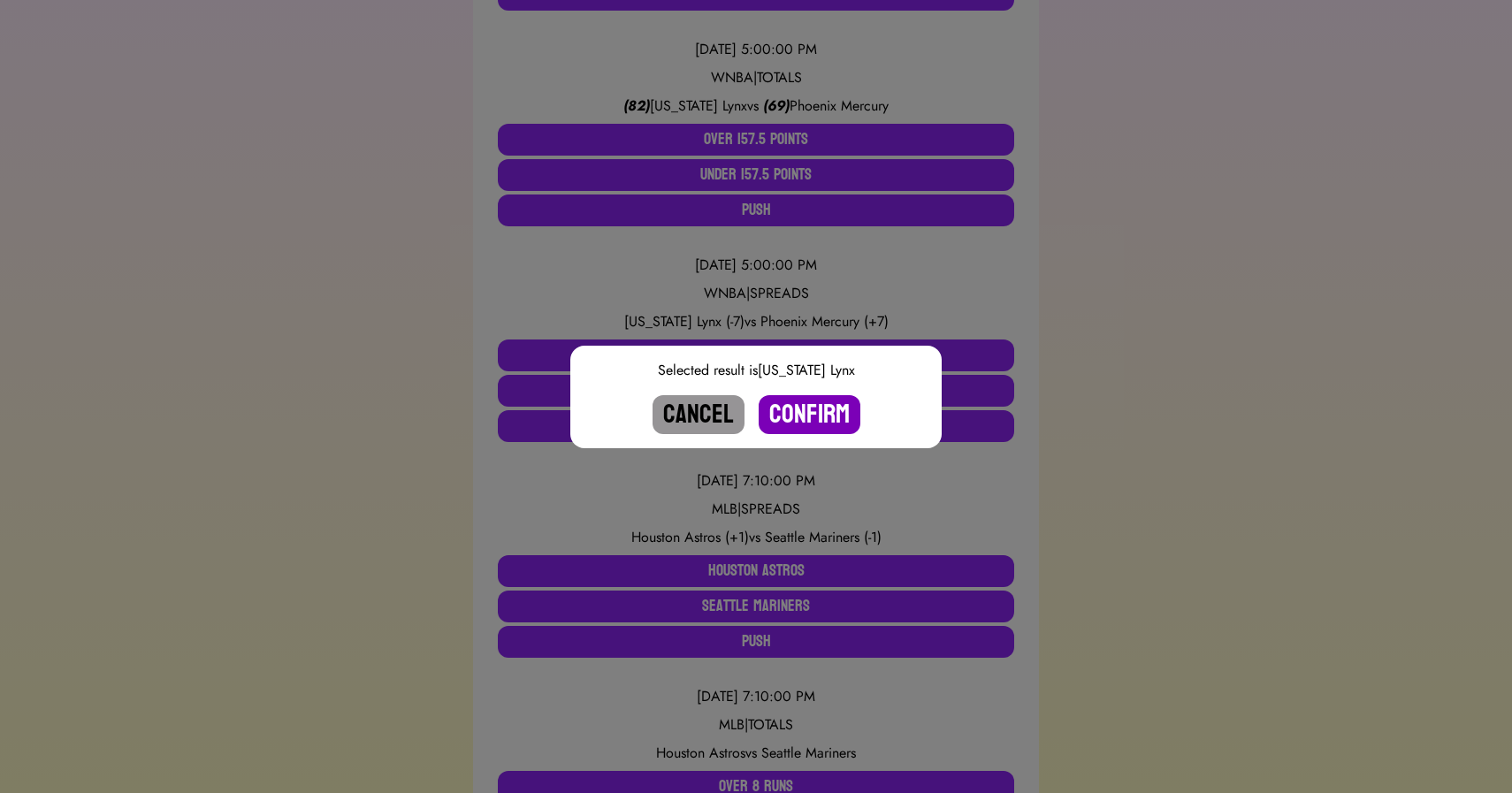
click at [796, 407] on button "Confirm" at bounding box center [809, 414] width 101 height 39
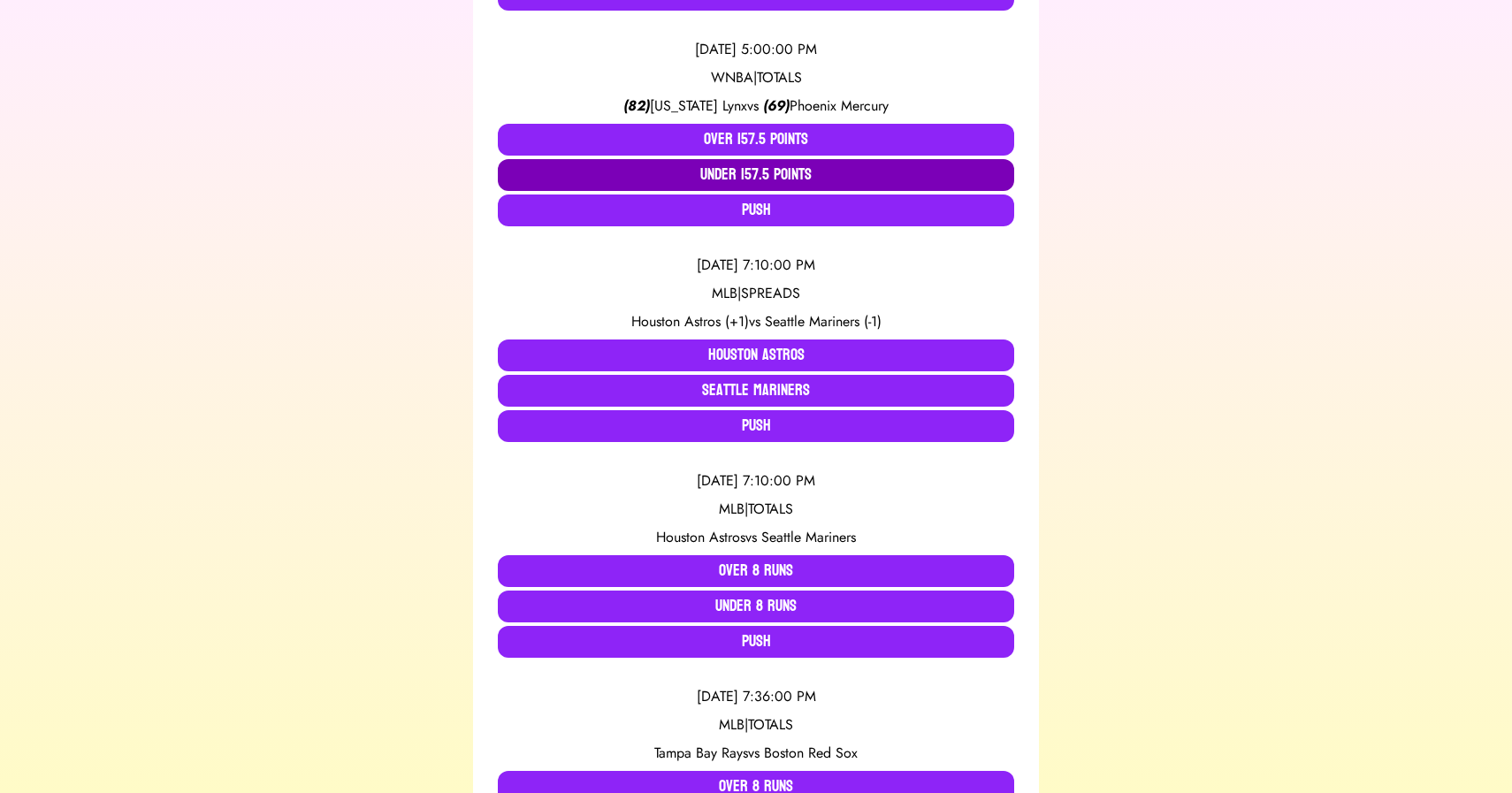
click at [833, 167] on button "Under 157.5 Points" at bounding box center [756, 175] width 516 height 32
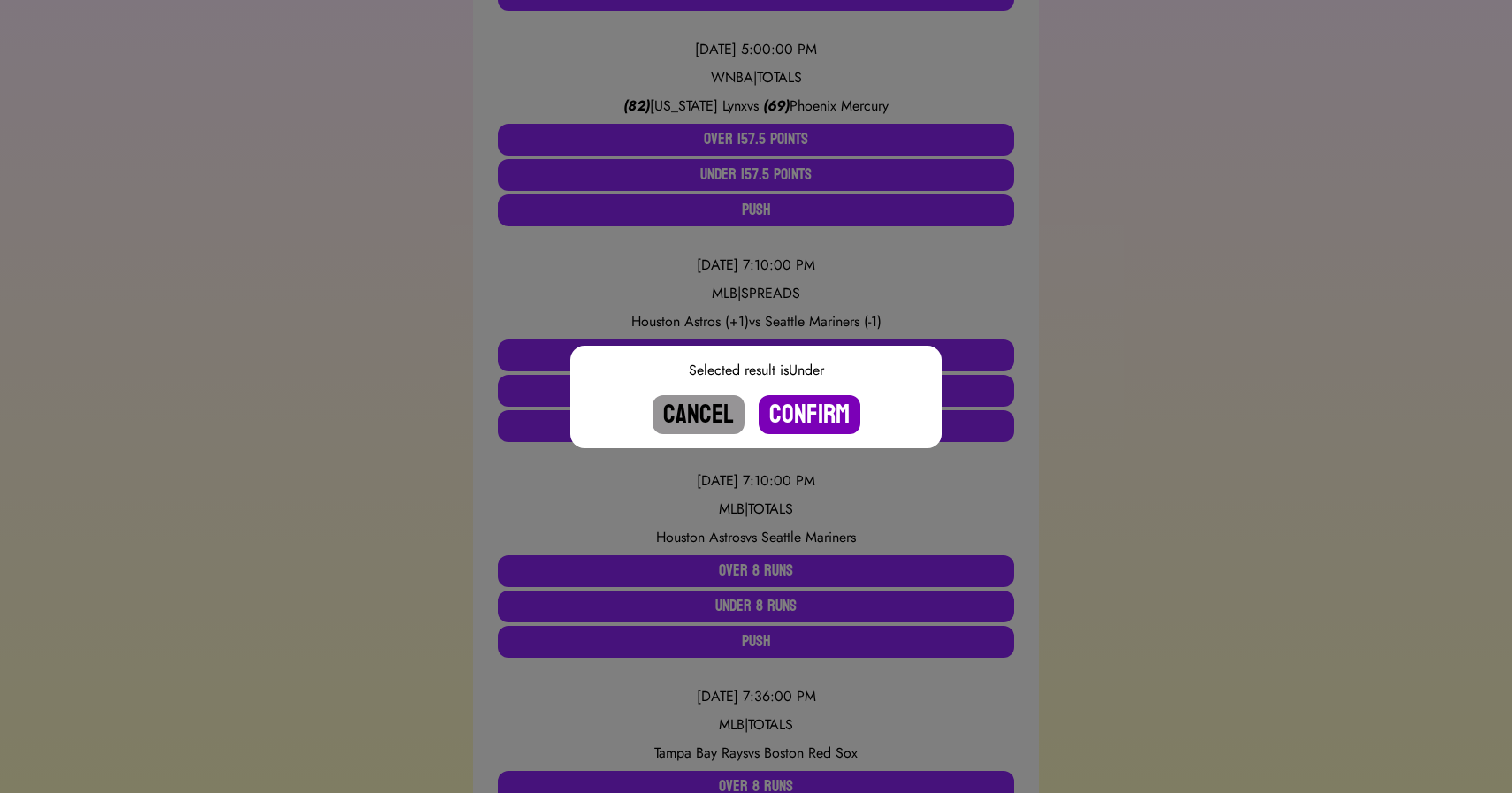
click at [822, 419] on button "Confirm" at bounding box center [809, 414] width 101 height 39
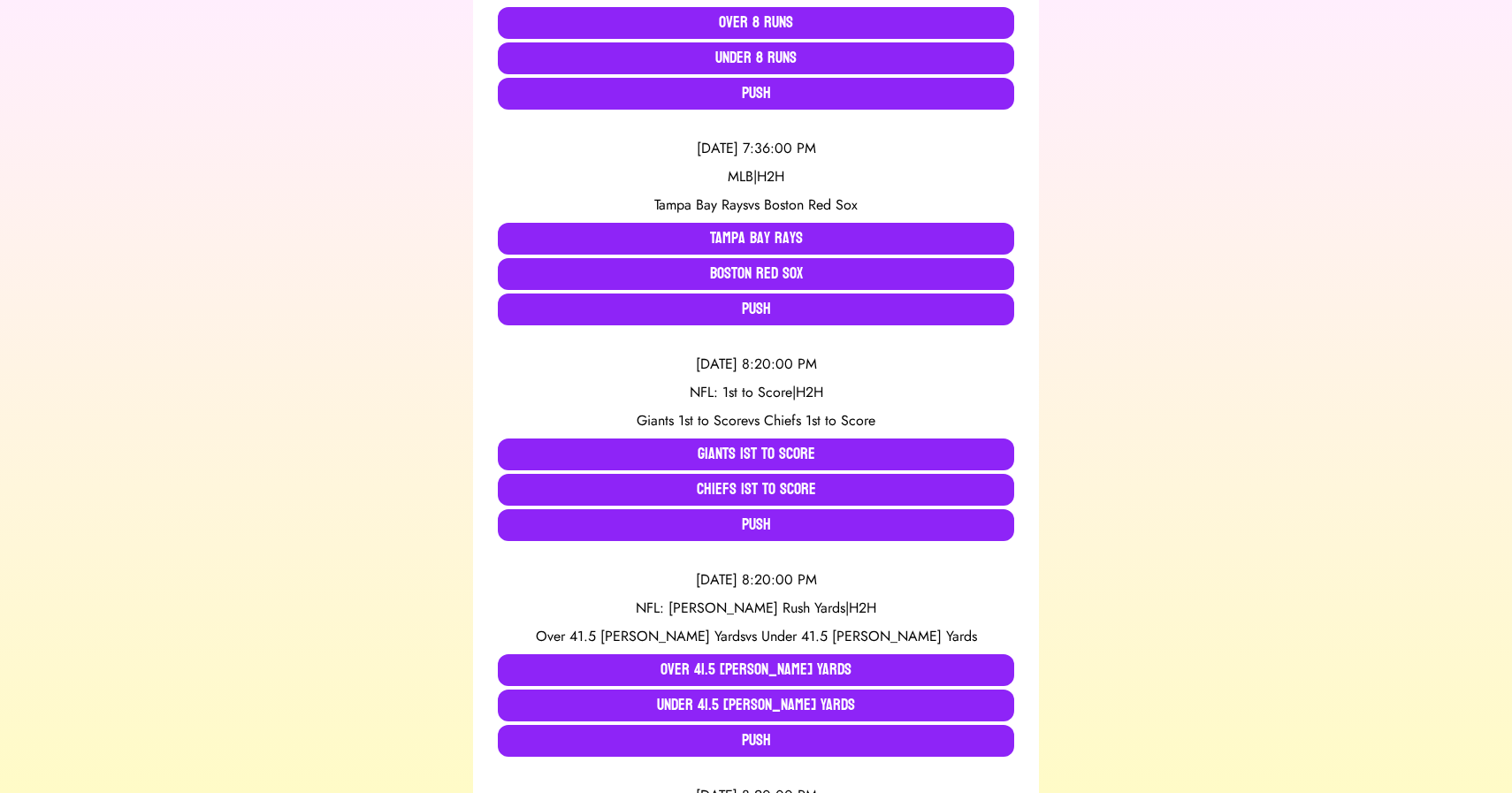
scroll to position [1370, 0]
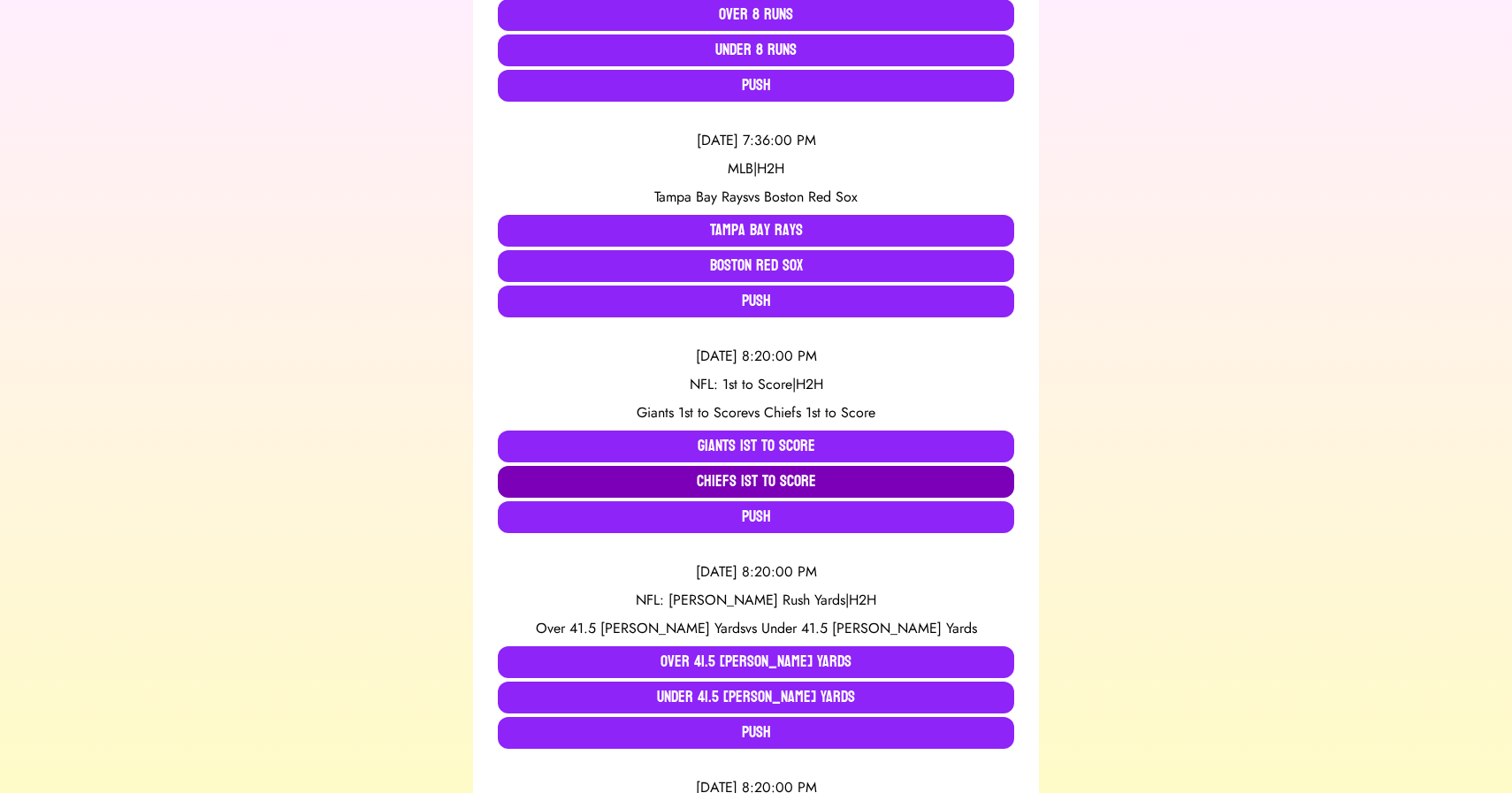
click at [707, 480] on button "Chiefs 1st to Score" at bounding box center [756, 482] width 516 height 32
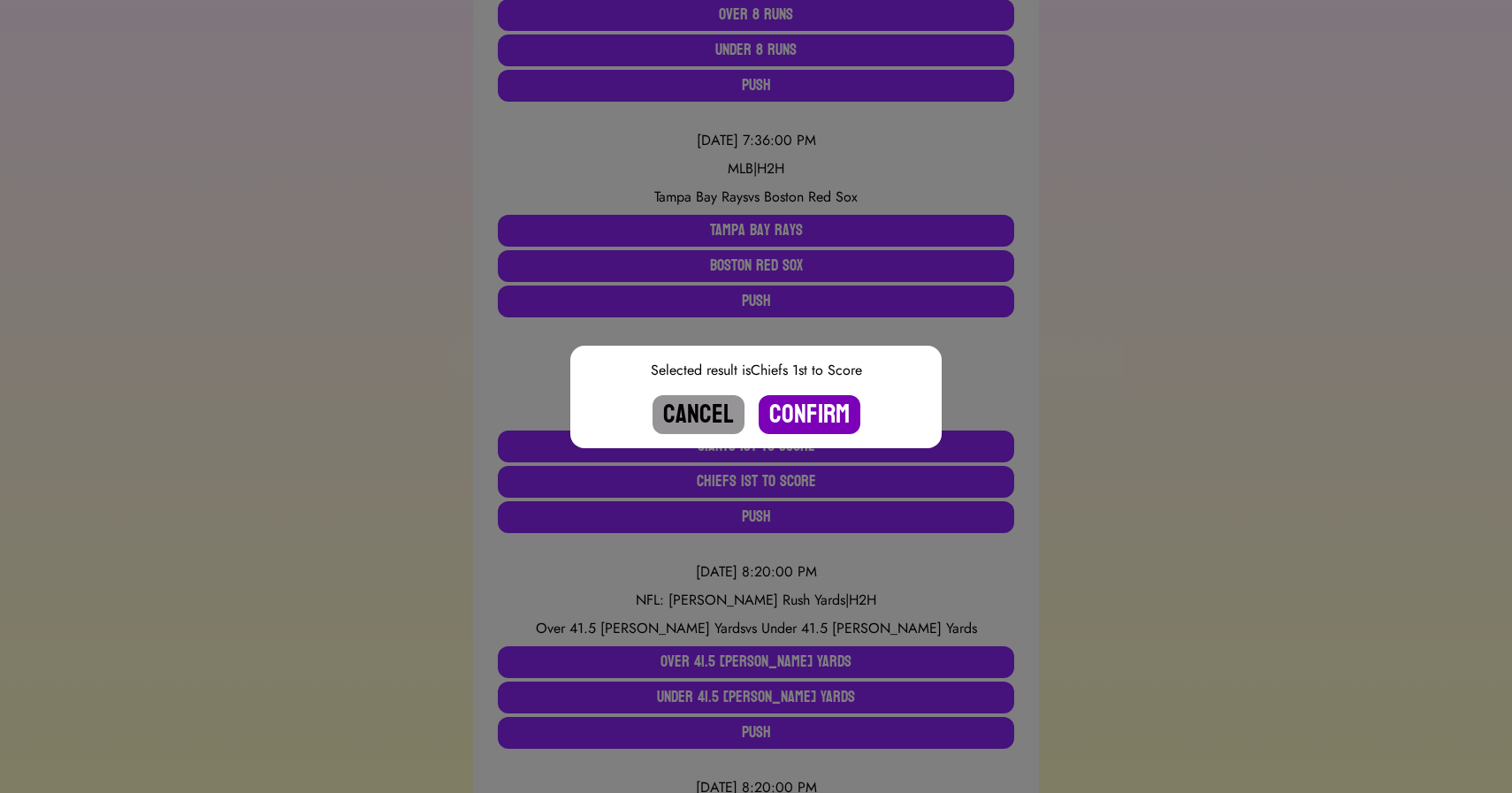
click at [801, 410] on button "Confirm" at bounding box center [809, 414] width 101 height 39
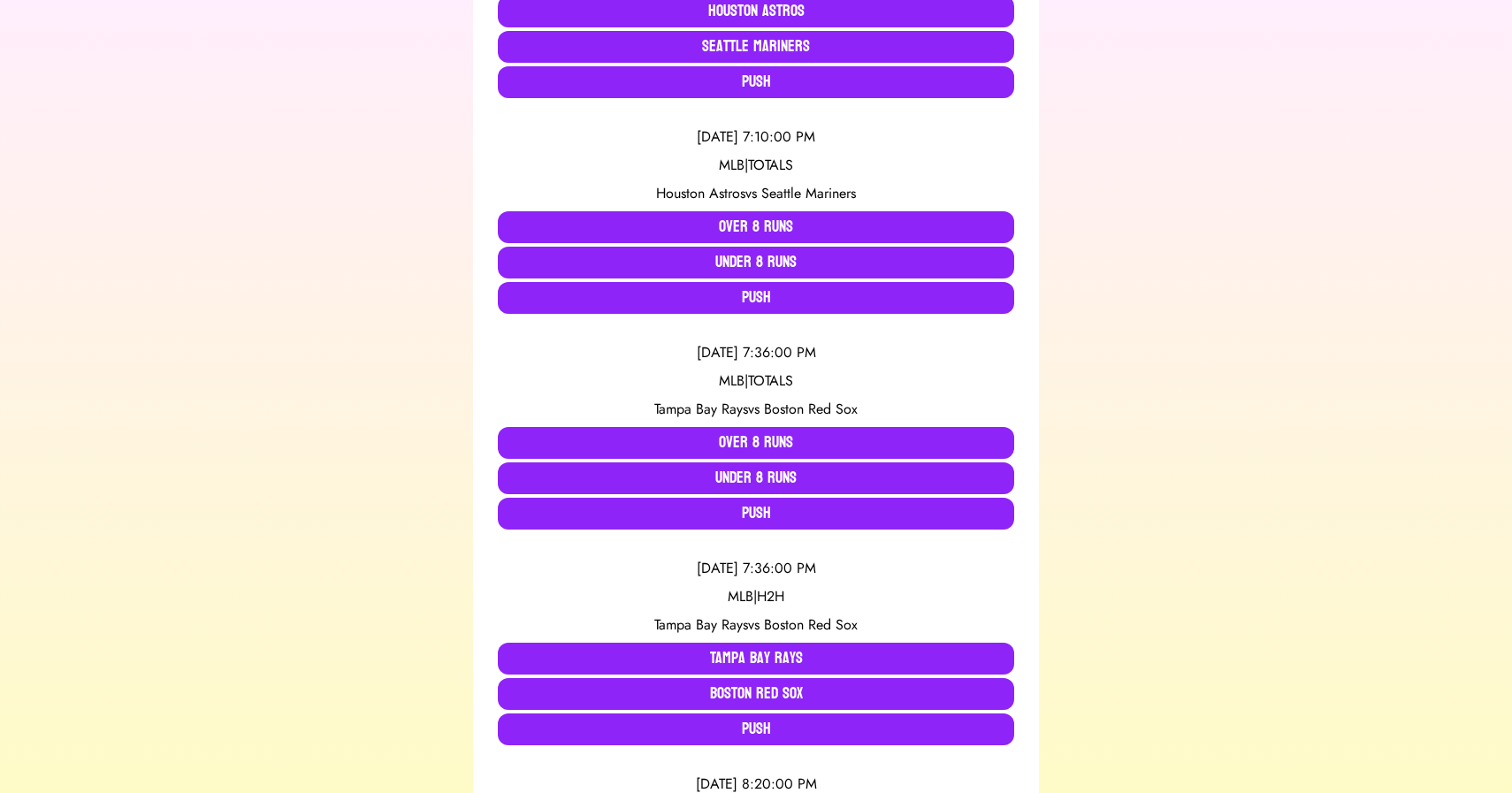
scroll to position [0, 0]
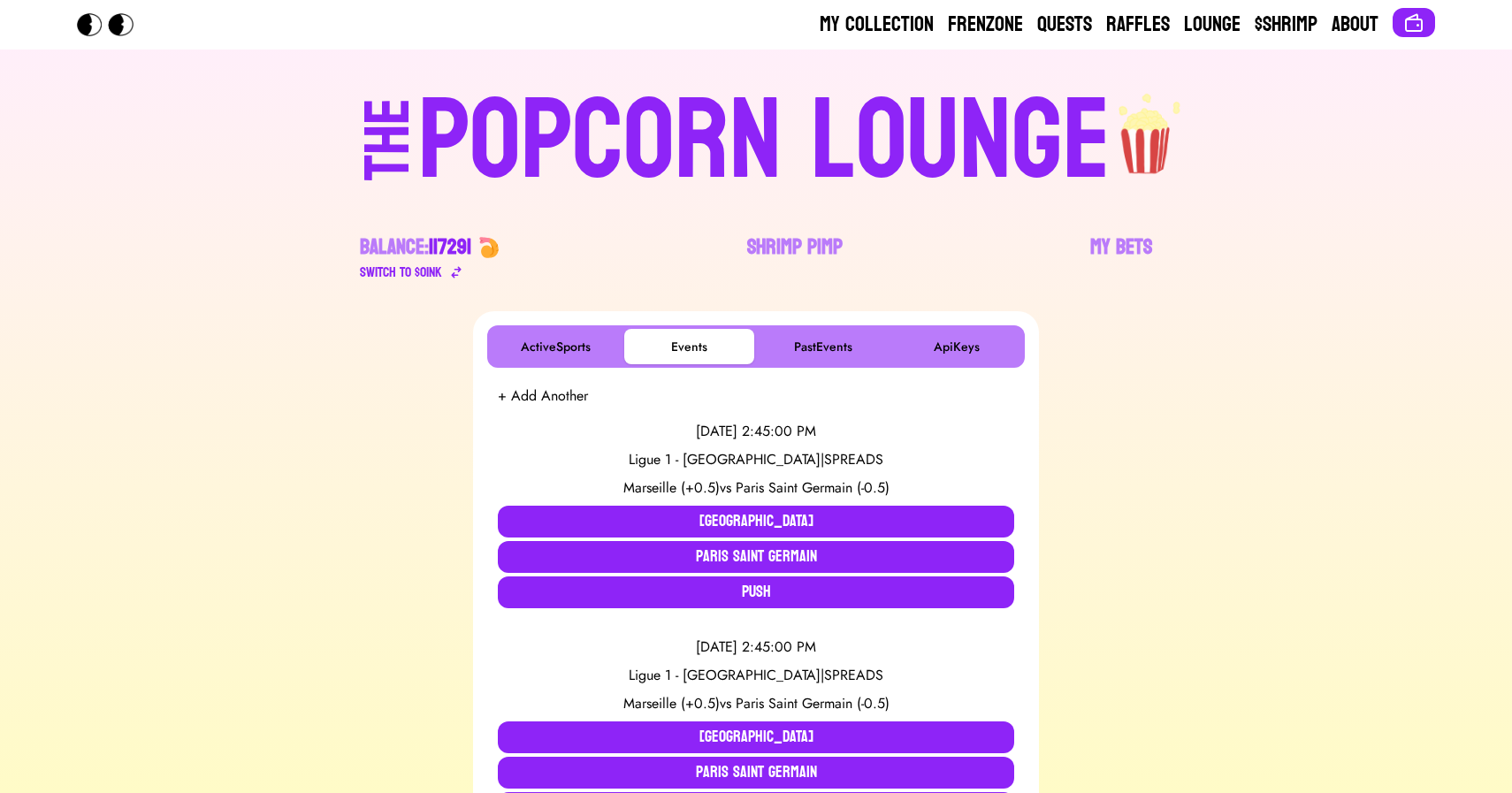
click at [554, 117] on div "POPCORN LOUNGE" at bounding box center [765, 141] width 693 height 113
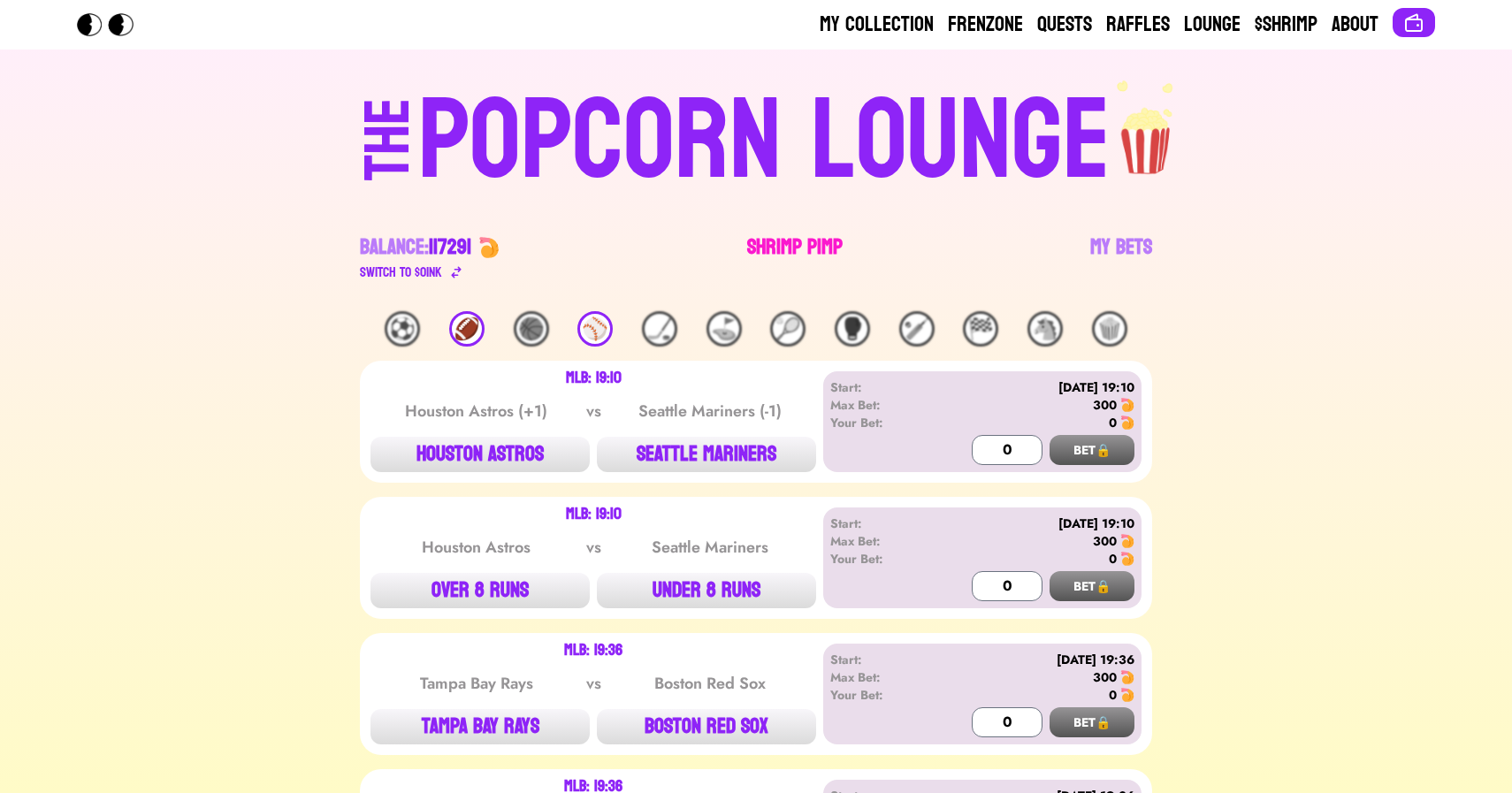
click at [783, 251] on link "Shrimp Pimp" at bounding box center [795, 258] width 96 height 49
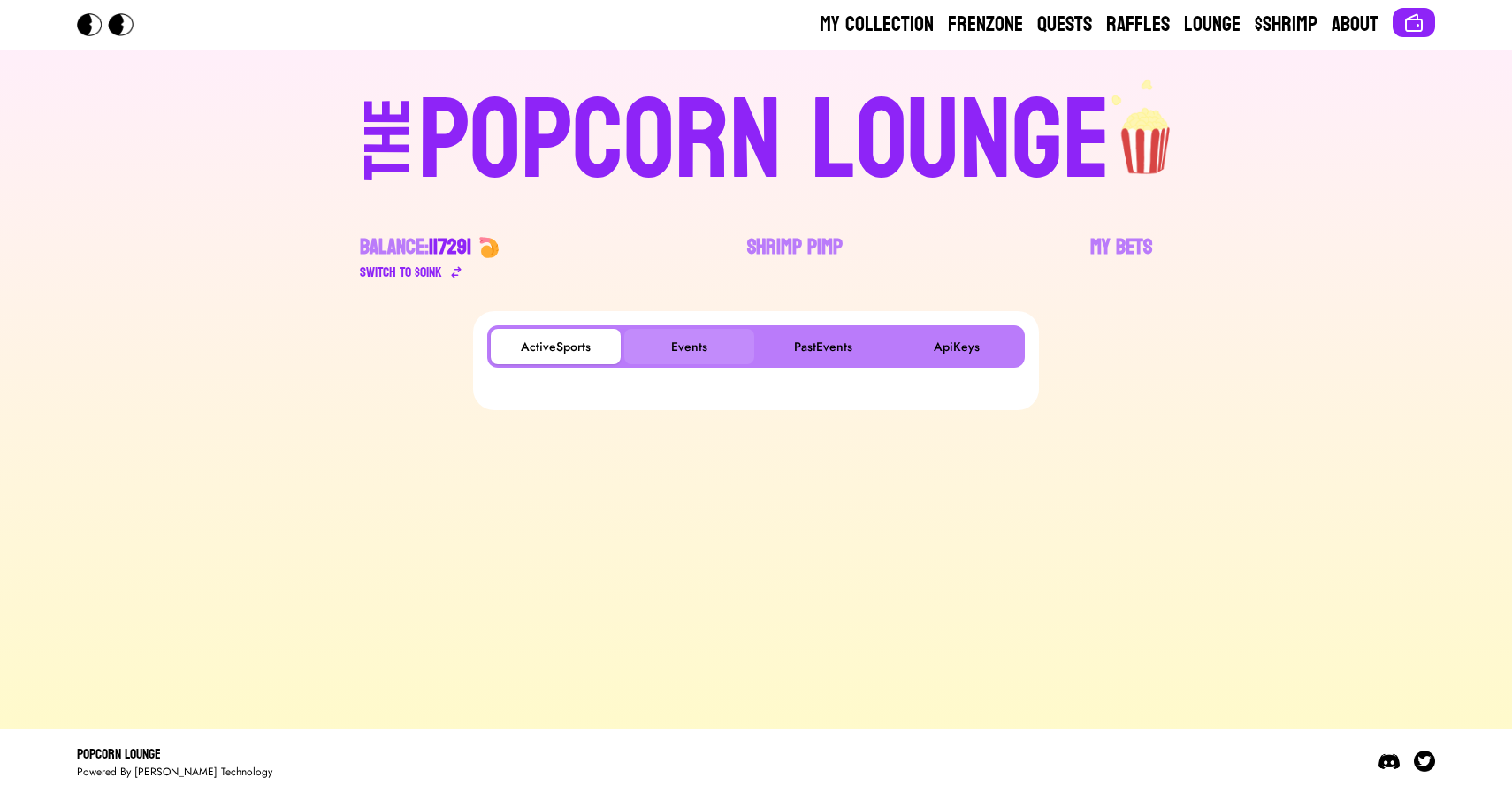
click at [685, 349] on button "Events" at bounding box center [689, 346] width 130 height 35
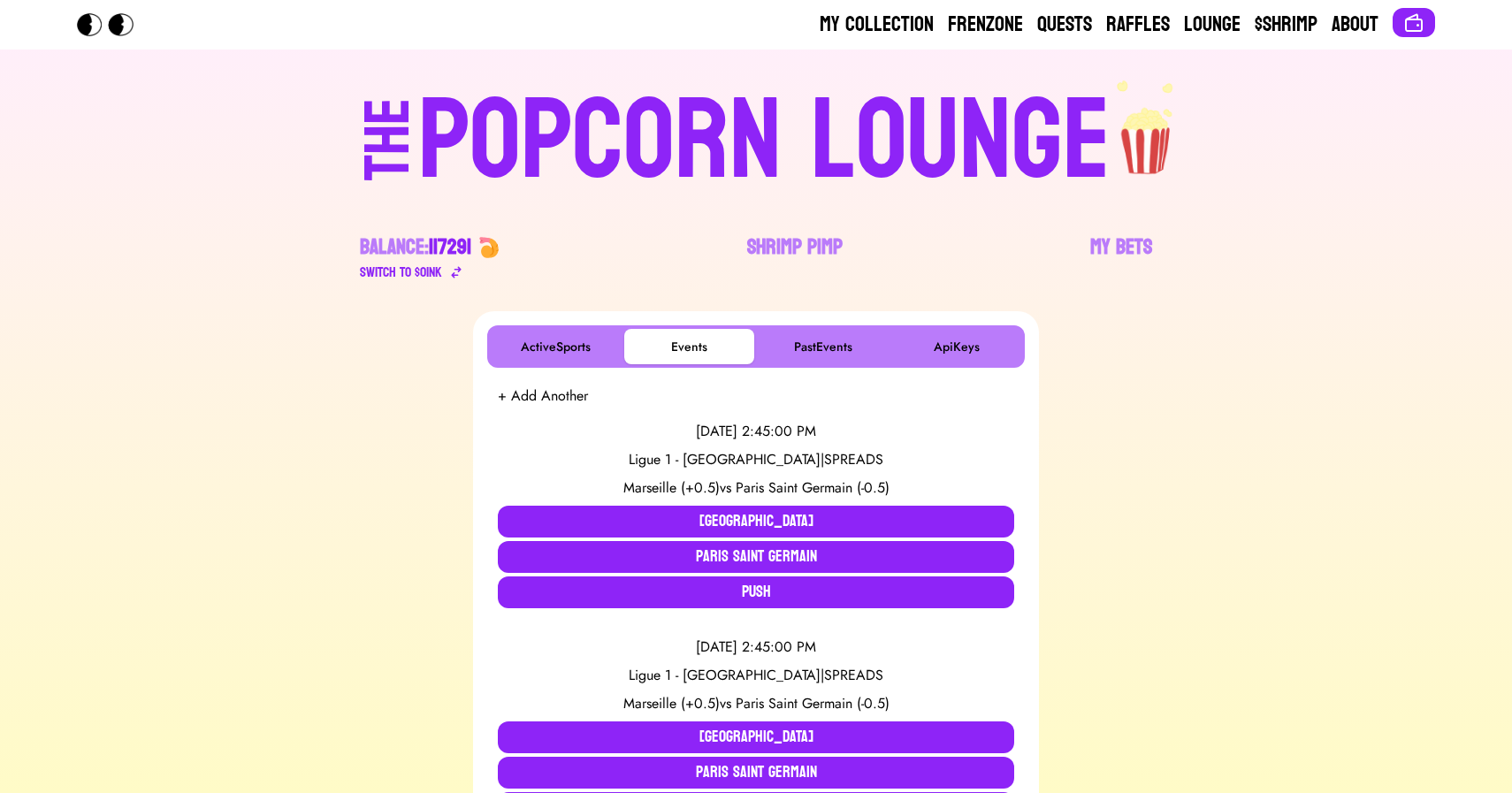
click at [720, 95] on div "POPCORN LOUNGE" at bounding box center [765, 141] width 693 height 113
